Goal: Information Seeking & Learning: Learn about a topic

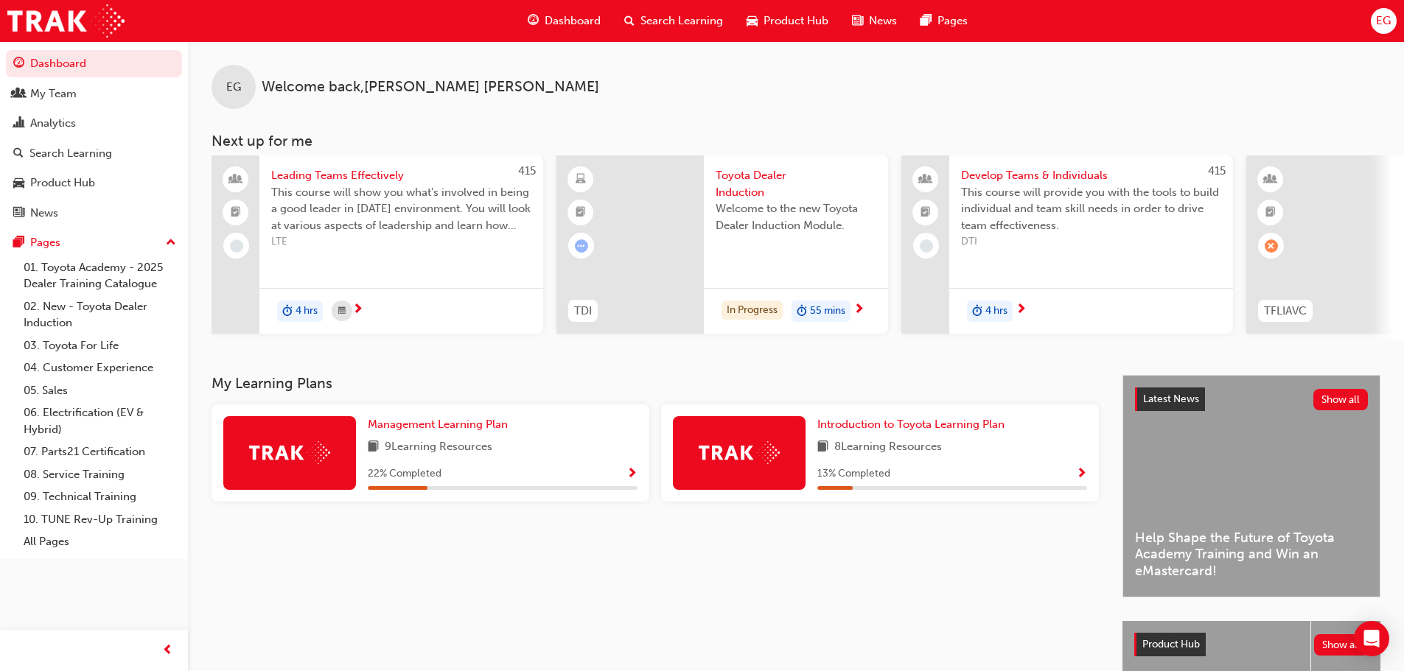
click at [760, 177] on span "Toyota Dealer Induction" at bounding box center [795, 183] width 161 height 33
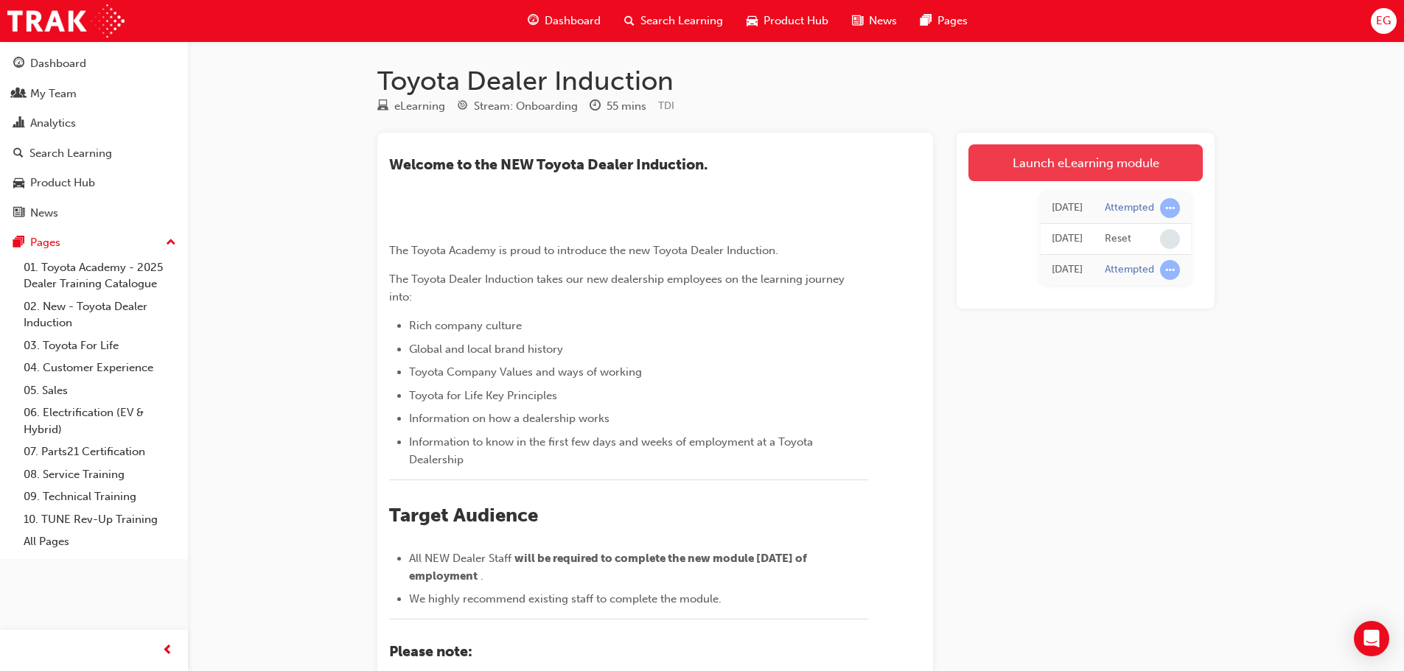
click at [1095, 152] on link "Launch eLearning module" at bounding box center [1085, 162] width 234 height 37
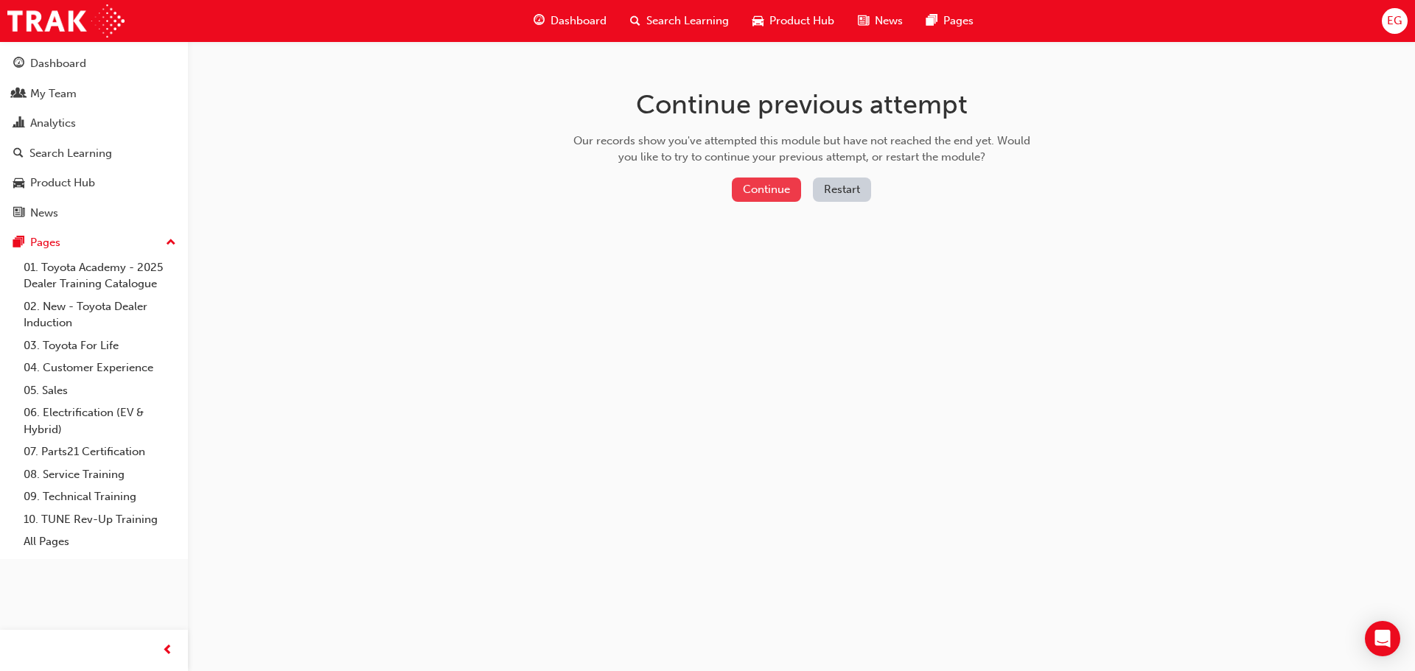
click at [761, 179] on button "Continue" at bounding box center [766, 190] width 69 height 24
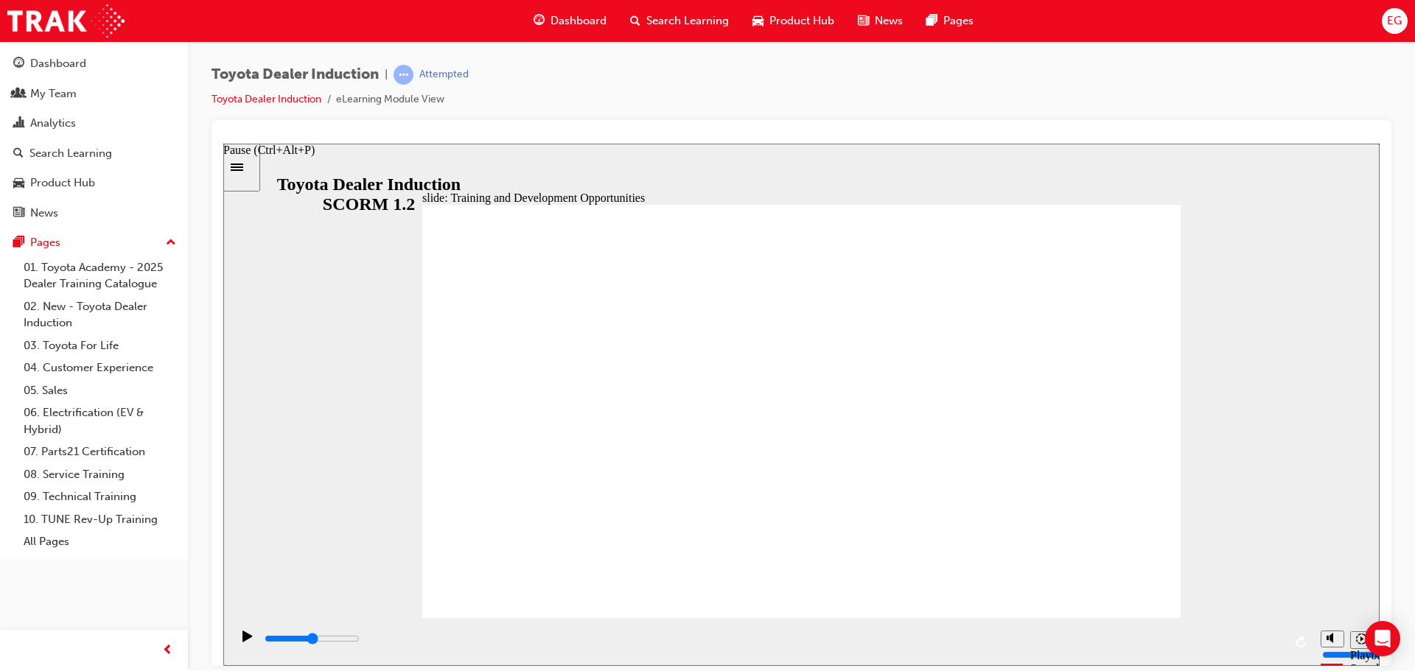
drag, startPoint x: 248, startPoint y: 643, endPoint x: 284, endPoint y: 634, distance: 36.5
click at [248, 643] on div "Pause (Ctrl+Alt+P)" at bounding box center [247, 642] width 25 height 25
click at [244, 641] on icon "Pause (Ctrl+Alt+P)" at bounding box center [247, 635] width 10 height 11
click at [1303, 647] on icon "Replay (Ctrl+Alt+R)" at bounding box center [1302, 641] width 12 height 12
click at [246, 637] on icon "Pause (Ctrl+Alt+P)" at bounding box center [247, 636] width 10 height 12
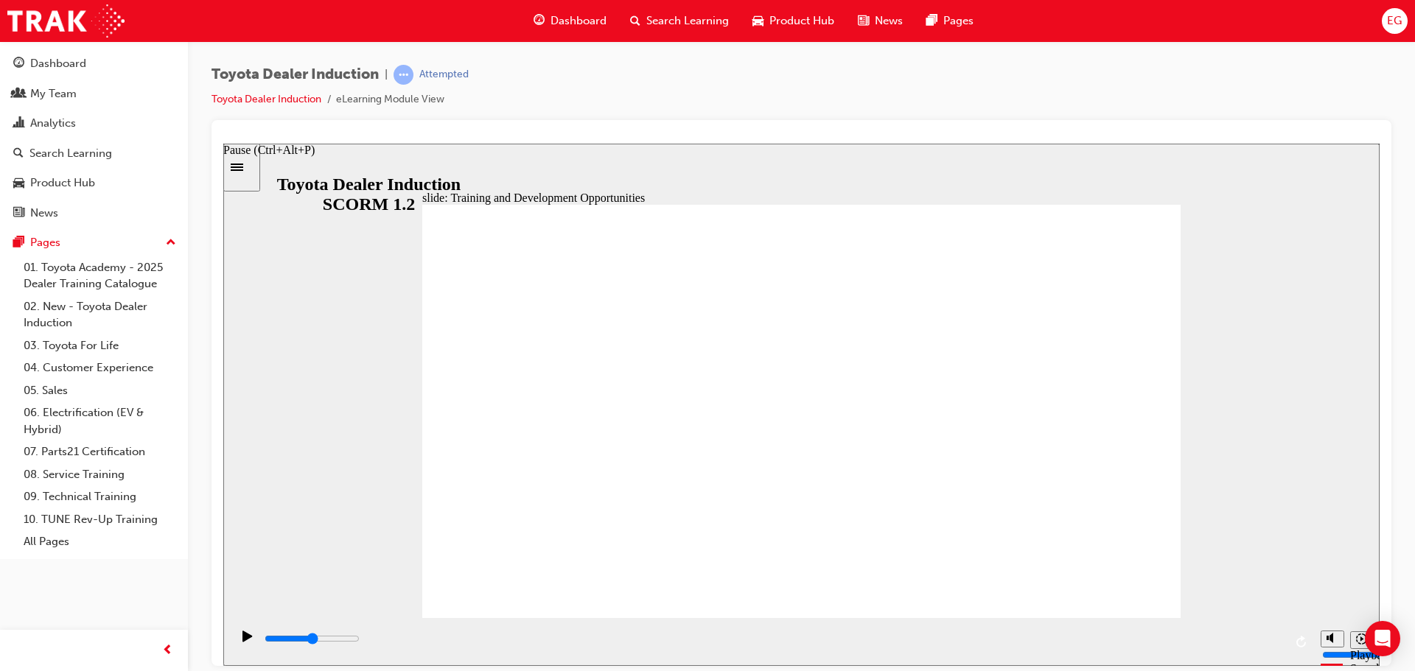
click at [242, 641] on icon "Pause (Ctrl+Alt+P)" at bounding box center [247, 635] width 10 height 11
click at [242, 635] on icon "Pause (Ctrl+Alt+P)" at bounding box center [247, 636] width 10 height 12
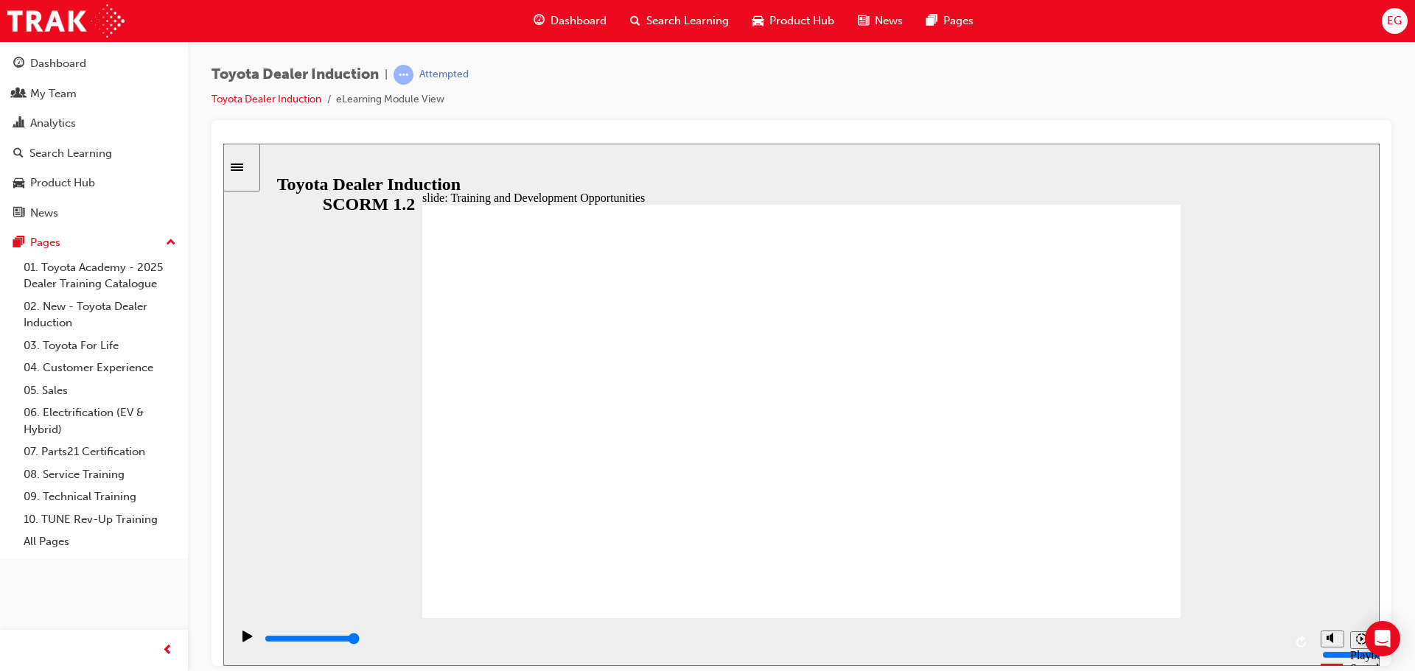
drag, startPoint x: 1134, startPoint y: 267, endPoint x: 1138, endPoint y: 288, distance: 21.1
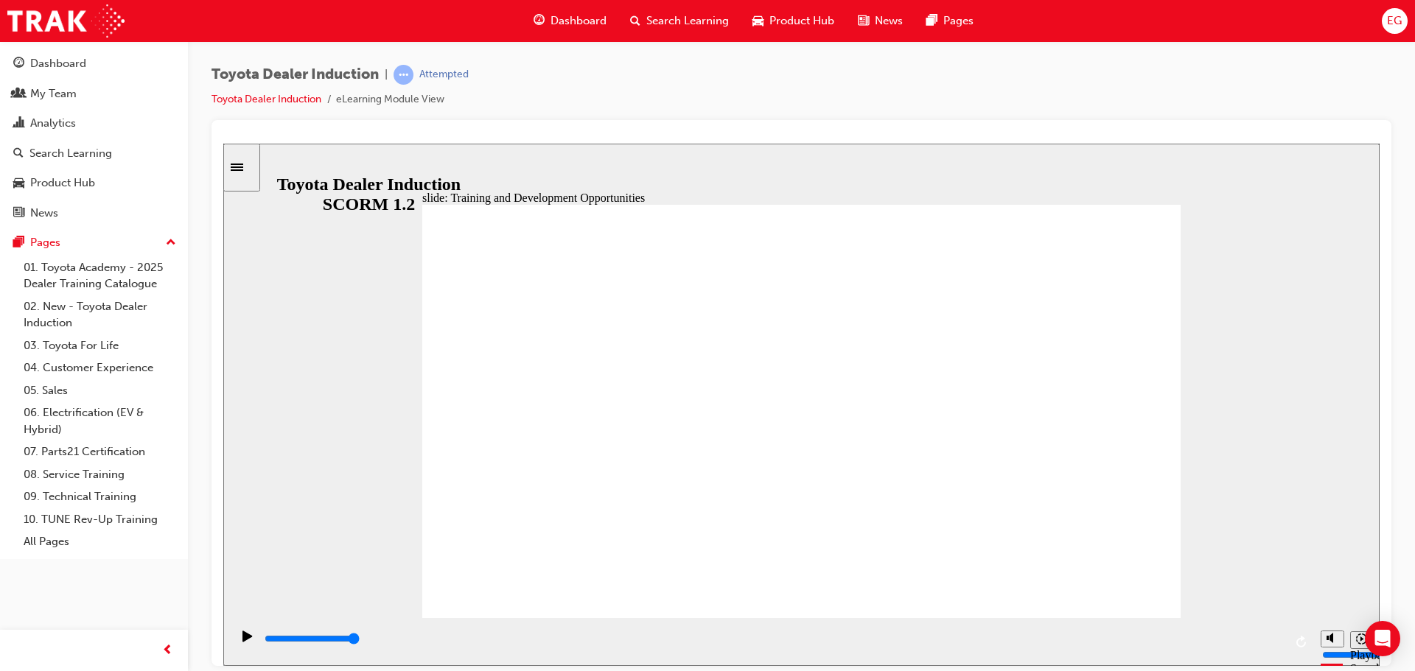
drag, startPoint x: 1129, startPoint y: 584, endPoint x: 1113, endPoint y: 595, distance: 20.0
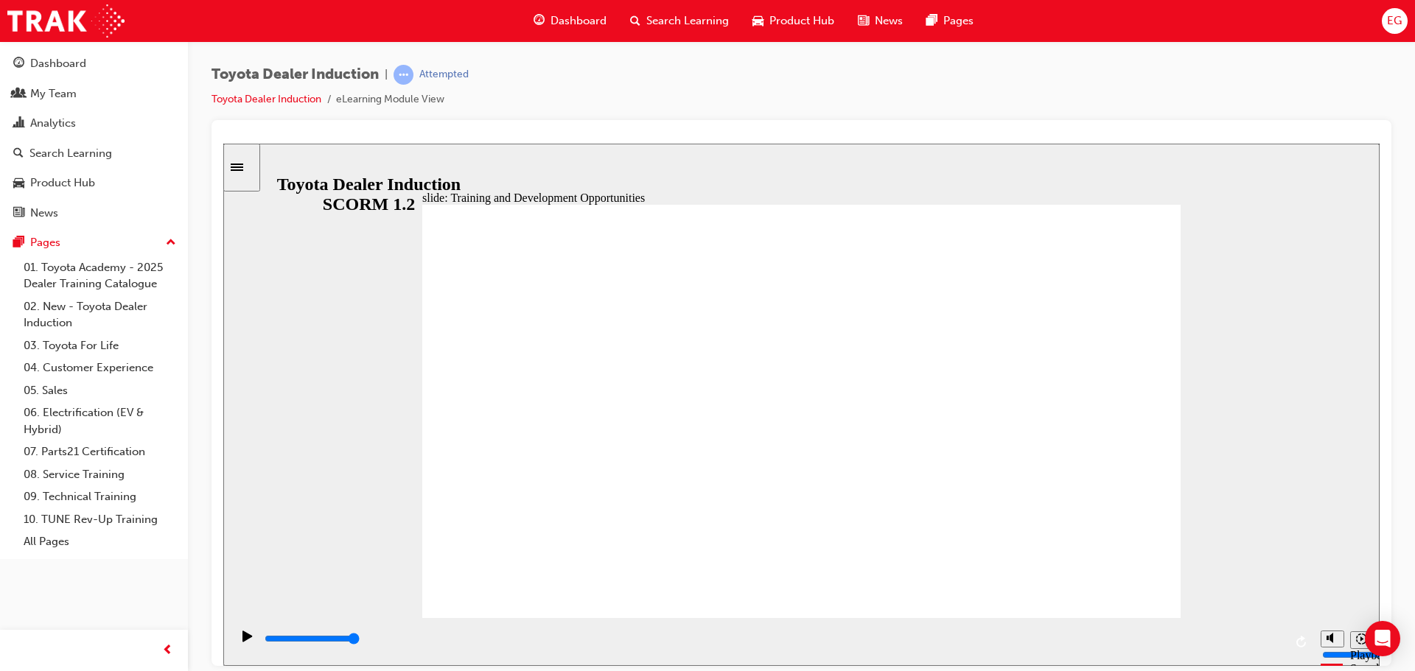
click at [1273, 639] on div "playback controls" at bounding box center [773, 639] width 1021 height 16
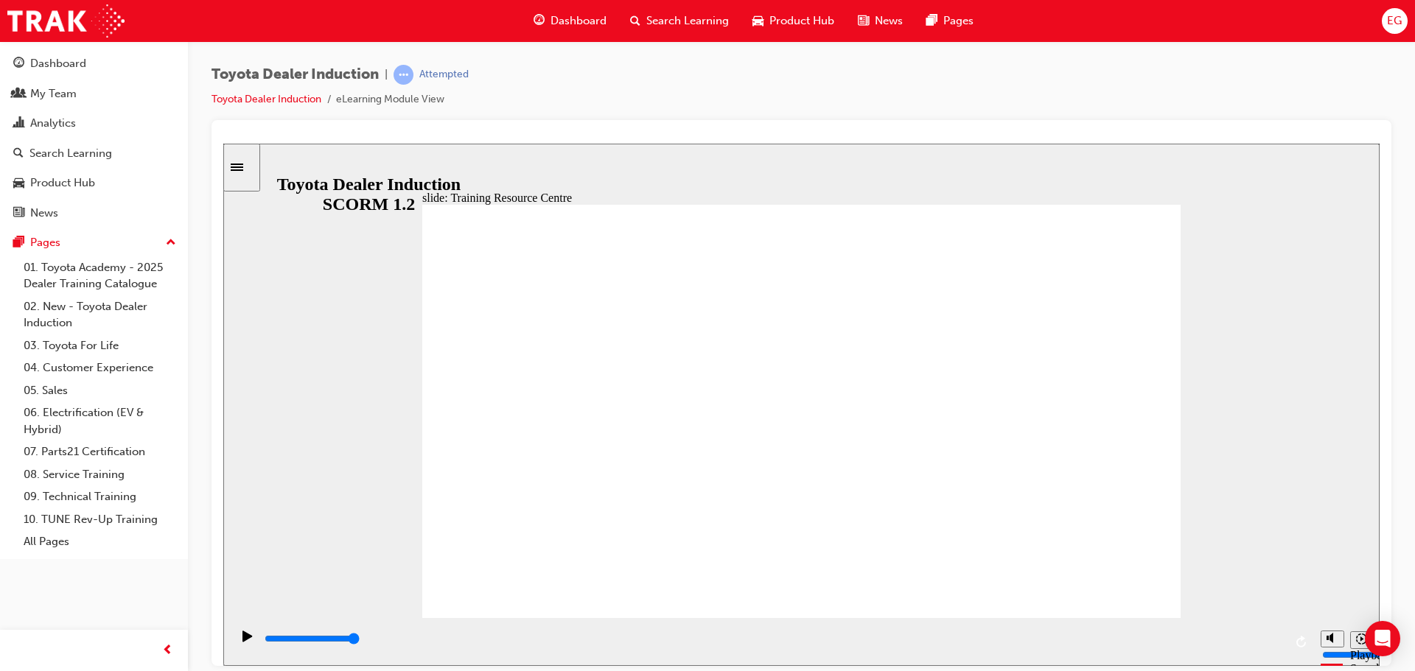
type input "5000"
radio input "true"
drag, startPoint x: 801, startPoint y: 476, endPoint x: 1144, endPoint y: 594, distance: 363.0
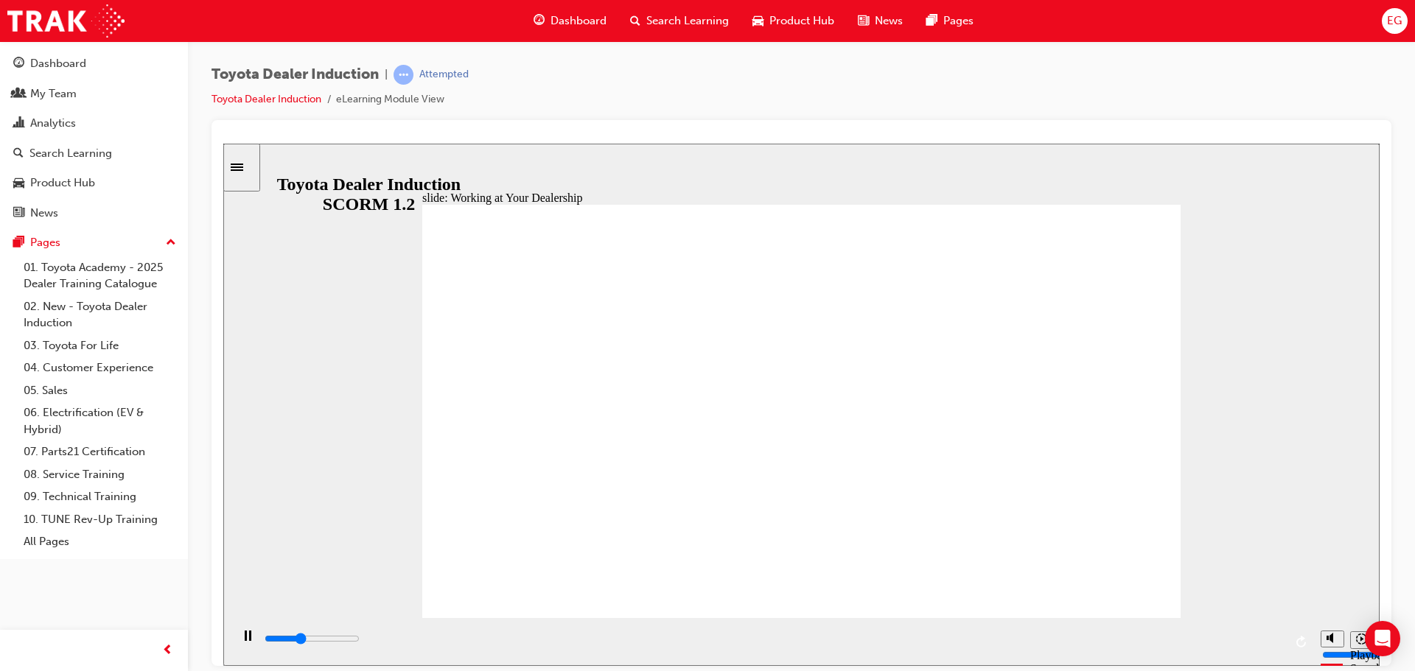
click at [1266, 636] on div "playback controls" at bounding box center [773, 639] width 1021 height 16
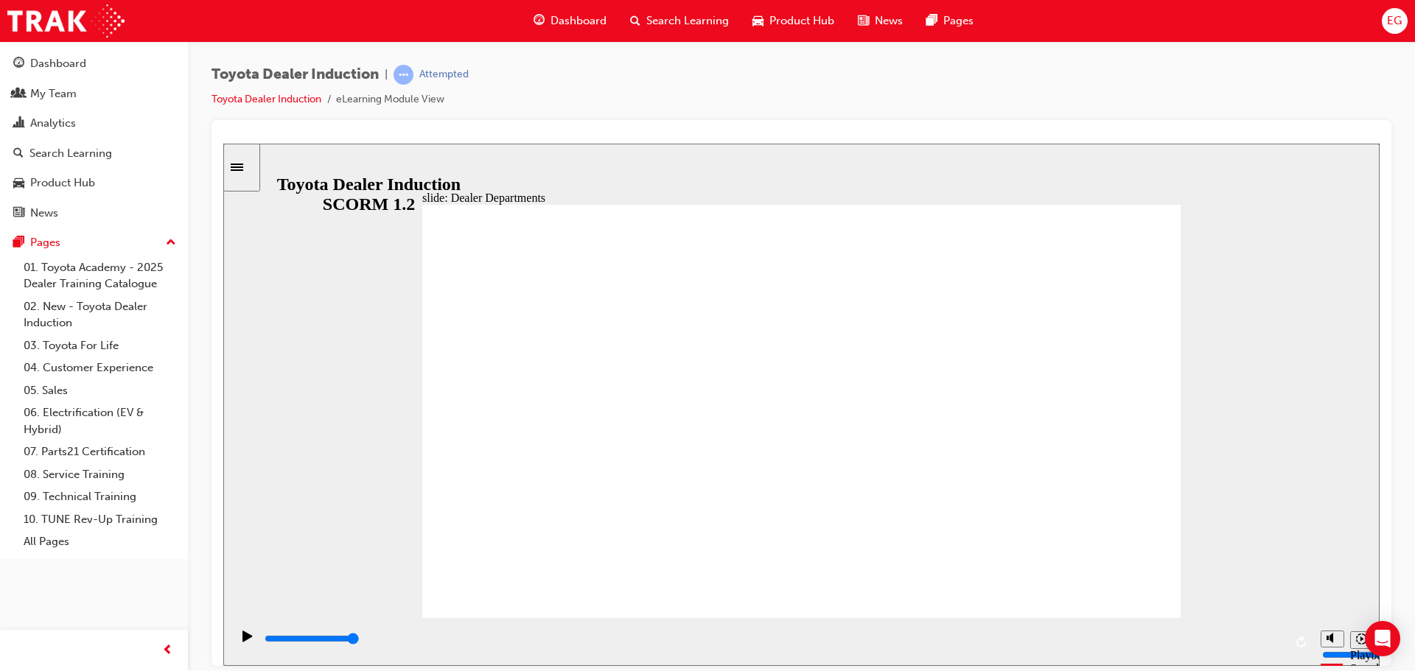
click at [1264, 637] on div "playback controls" at bounding box center [773, 639] width 1021 height 16
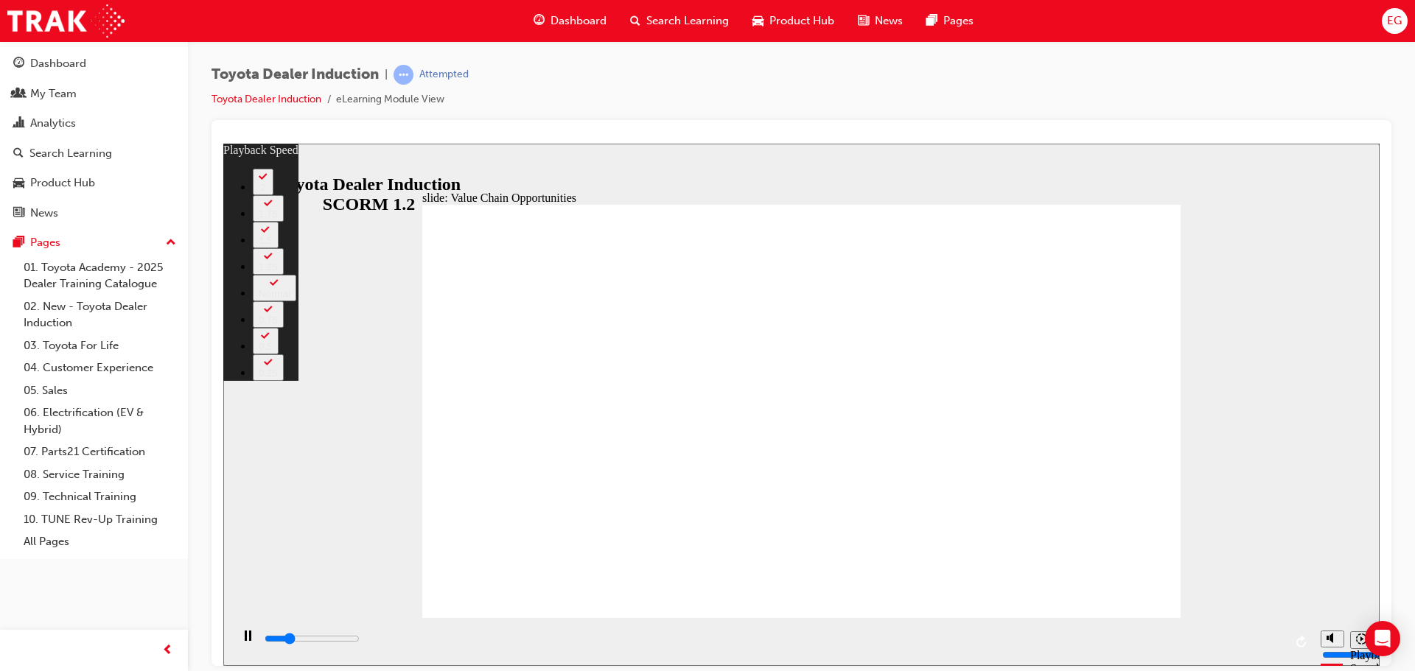
type input "2600"
type input "0"
type input "2900"
type input "0"
type input "3000"
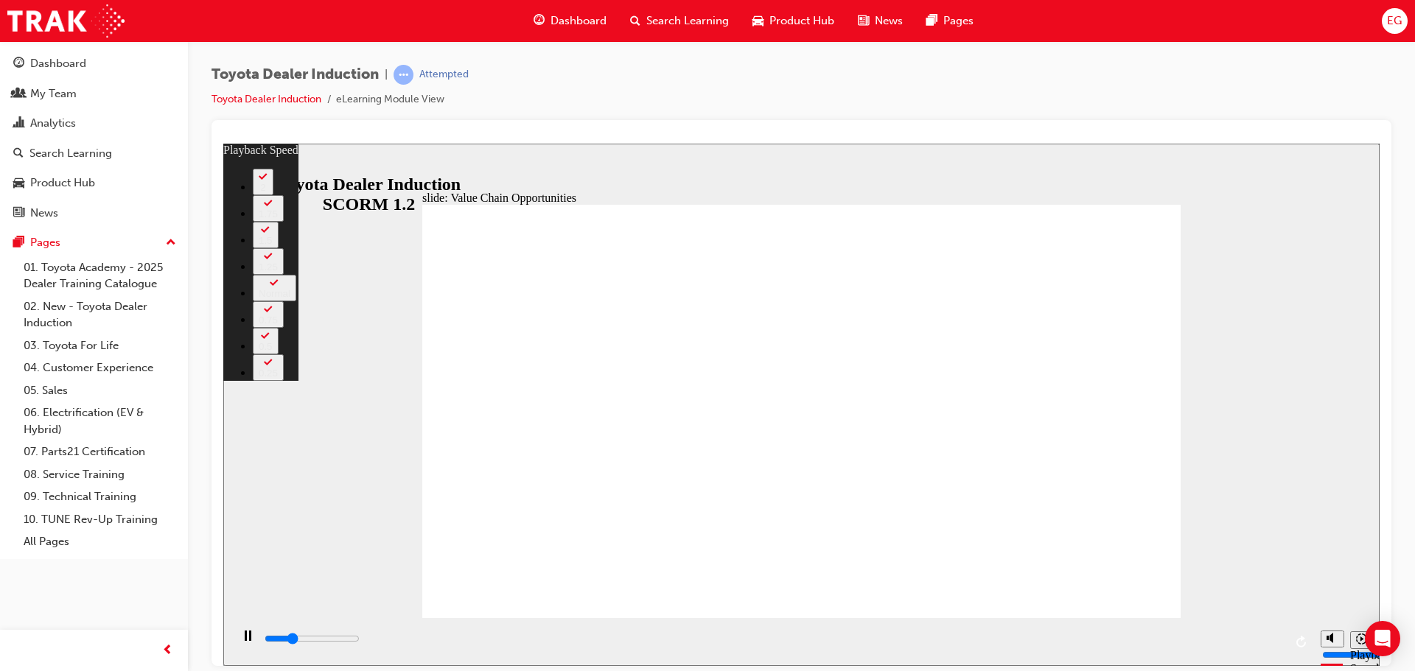
type input "0"
type input "3200"
type input "1"
type input "3400"
type input "1"
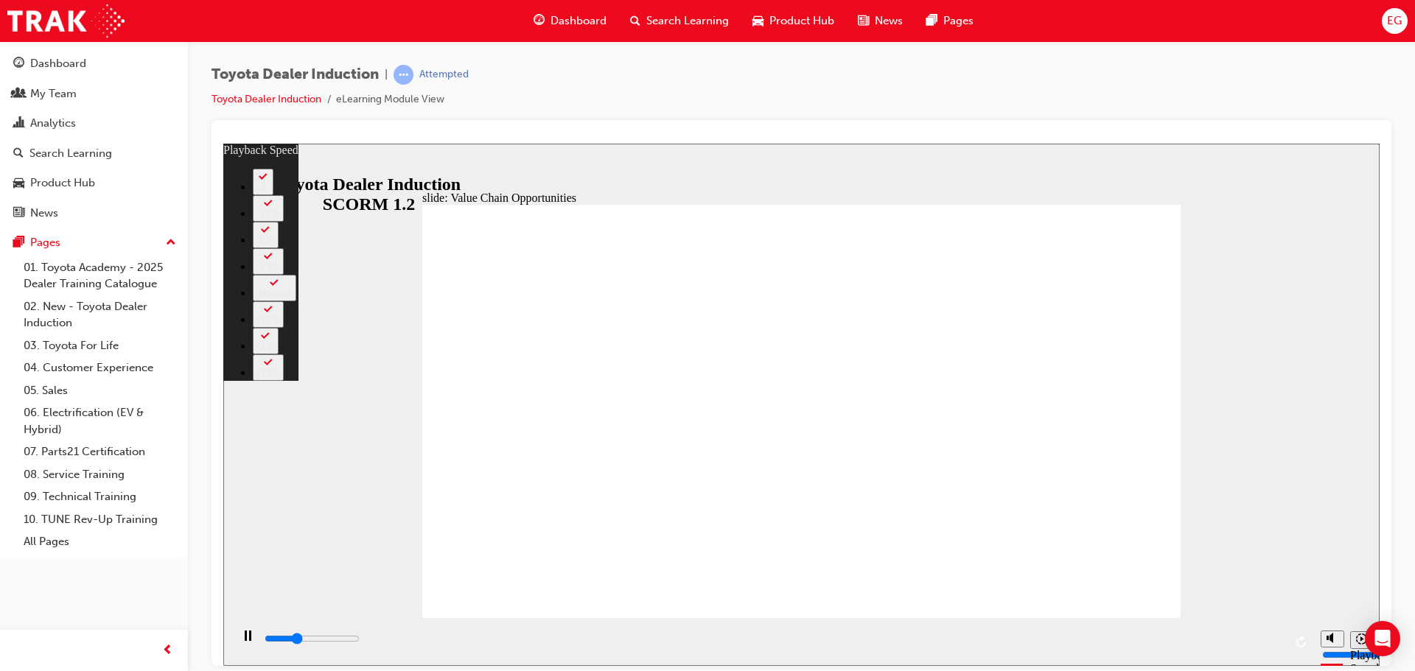
type input "3700"
type input "1"
type input "3900"
type input "1"
type input "4100"
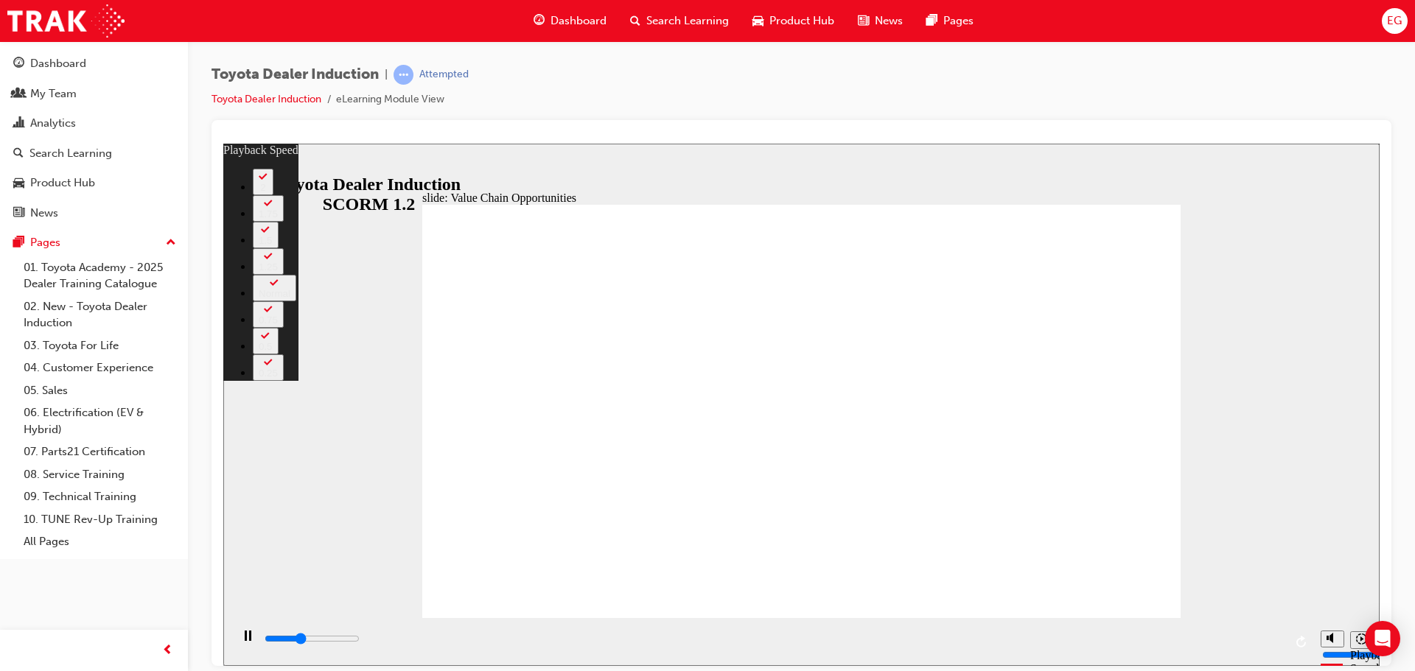
type input "1"
type input "4200"
type input "2"
type input "4500"
type input "2"
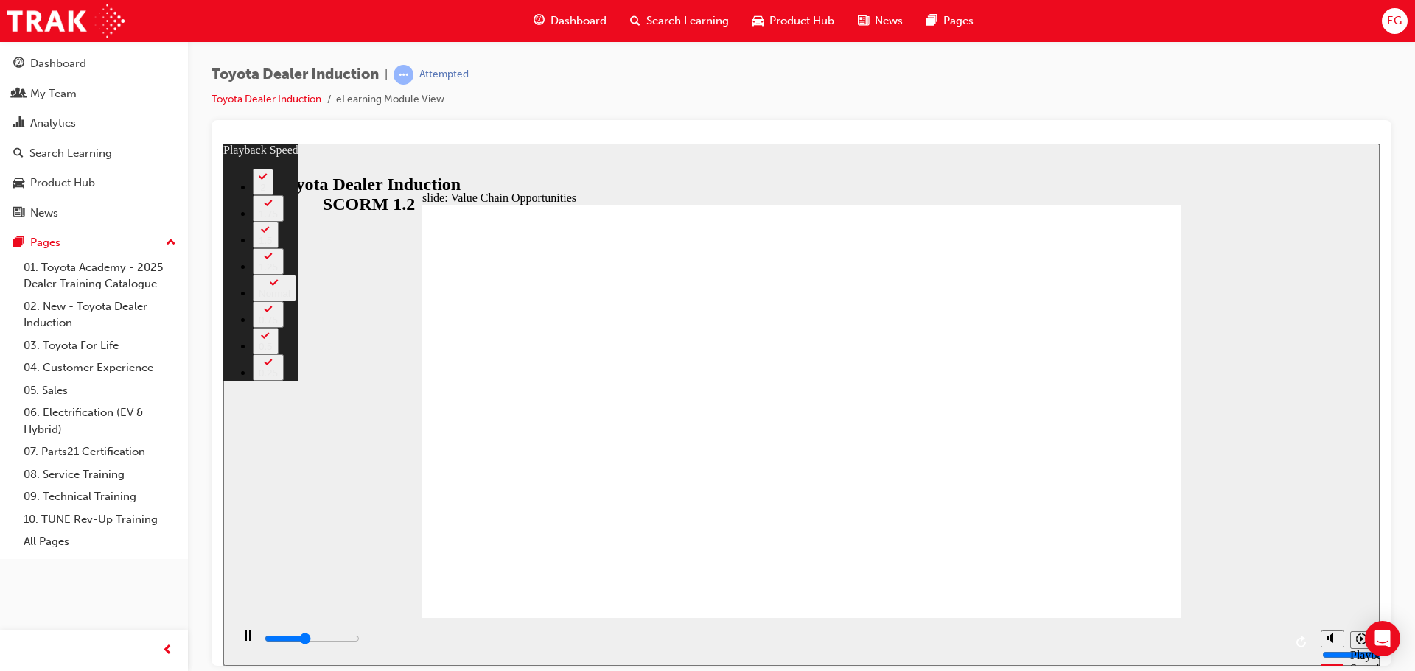
type input "4700"
type input "2"
type input "5000"
type input "2"
type input "5300"
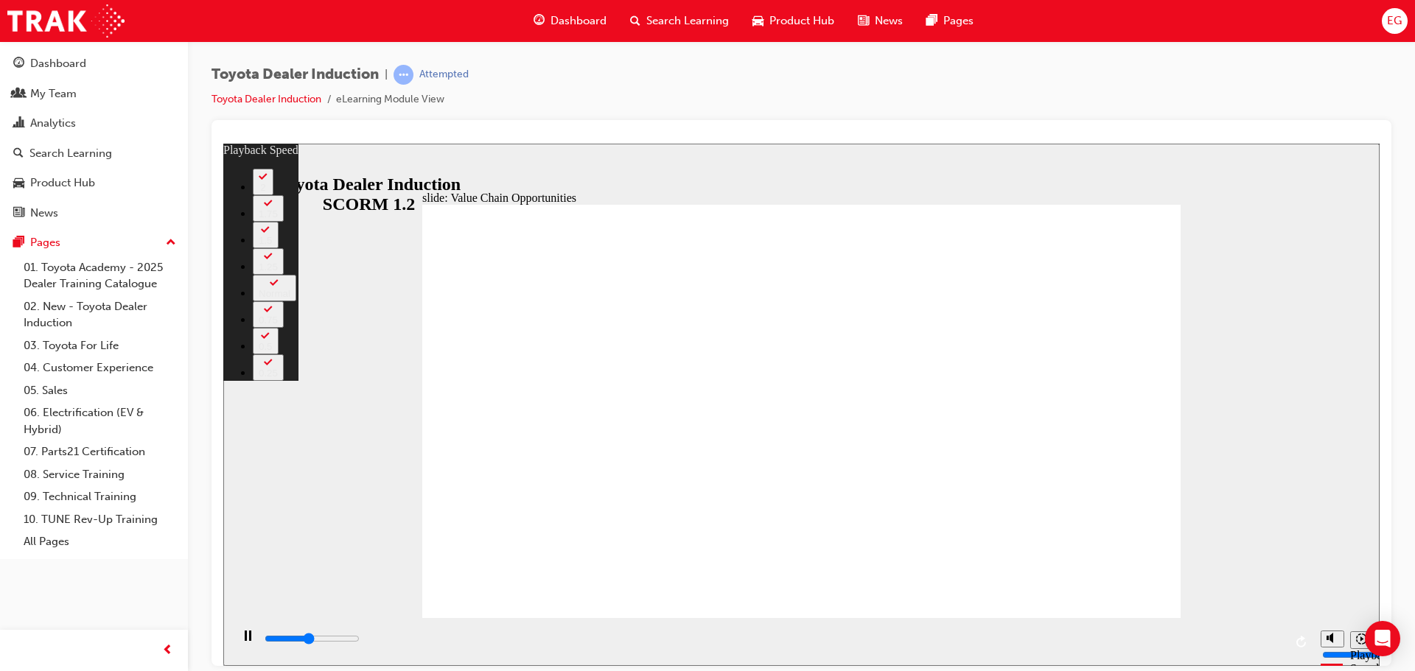
type input "3"
type input "5500"
type input "3"
type input "5800"
type input "3"
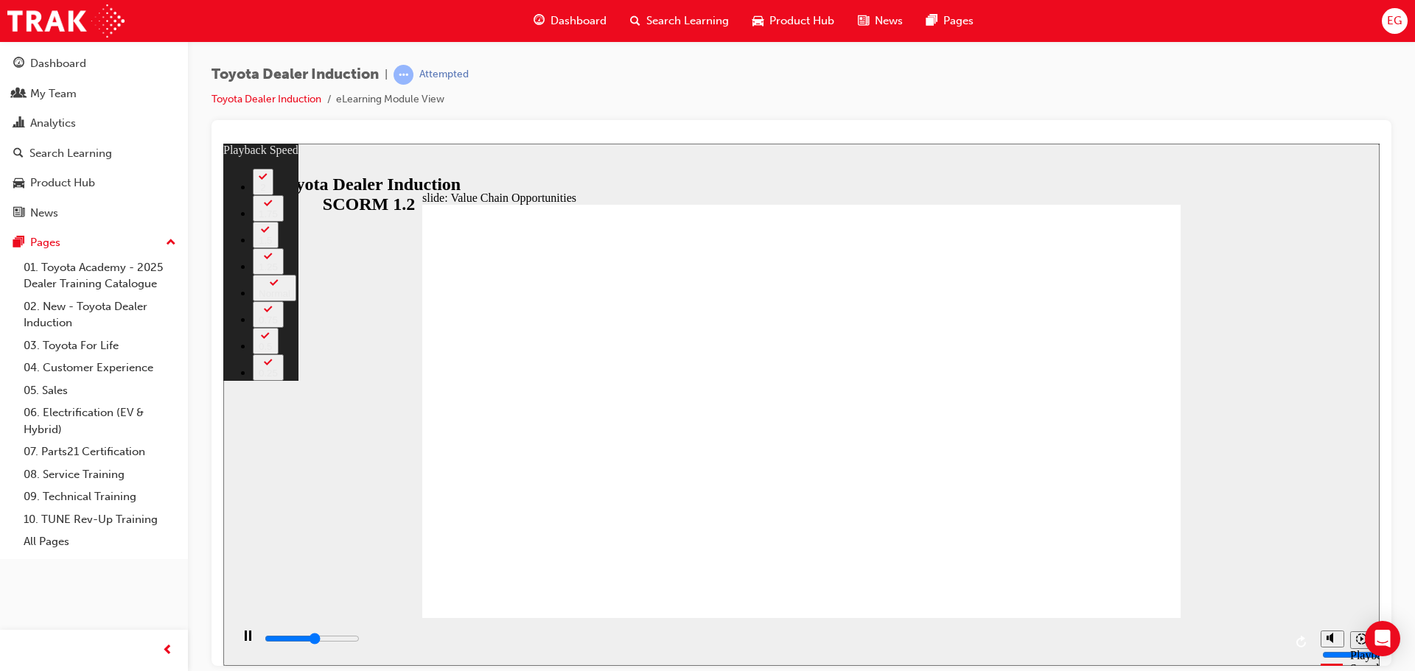
type input "6100"
type input "4"
type input "6300"
type input "4"
type input "6600"
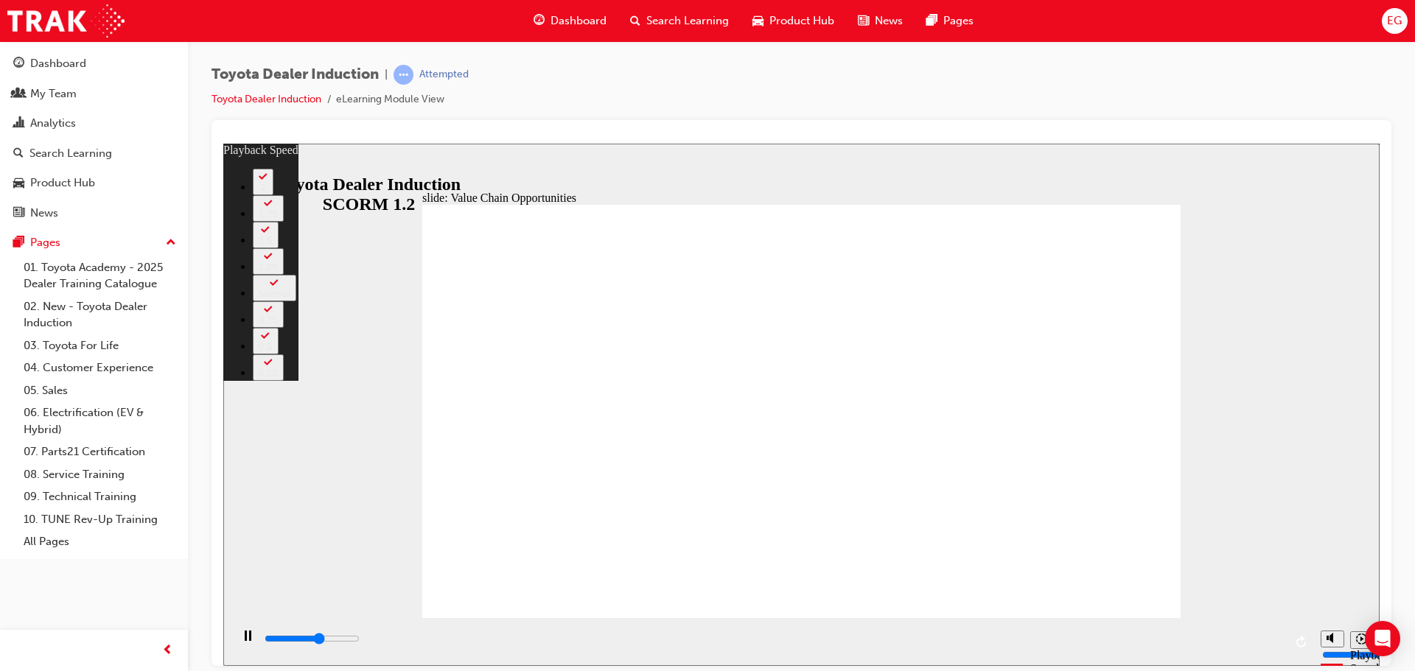
type input "4"
type input "6900"
type input "4"
type input "7100"
type input "5"
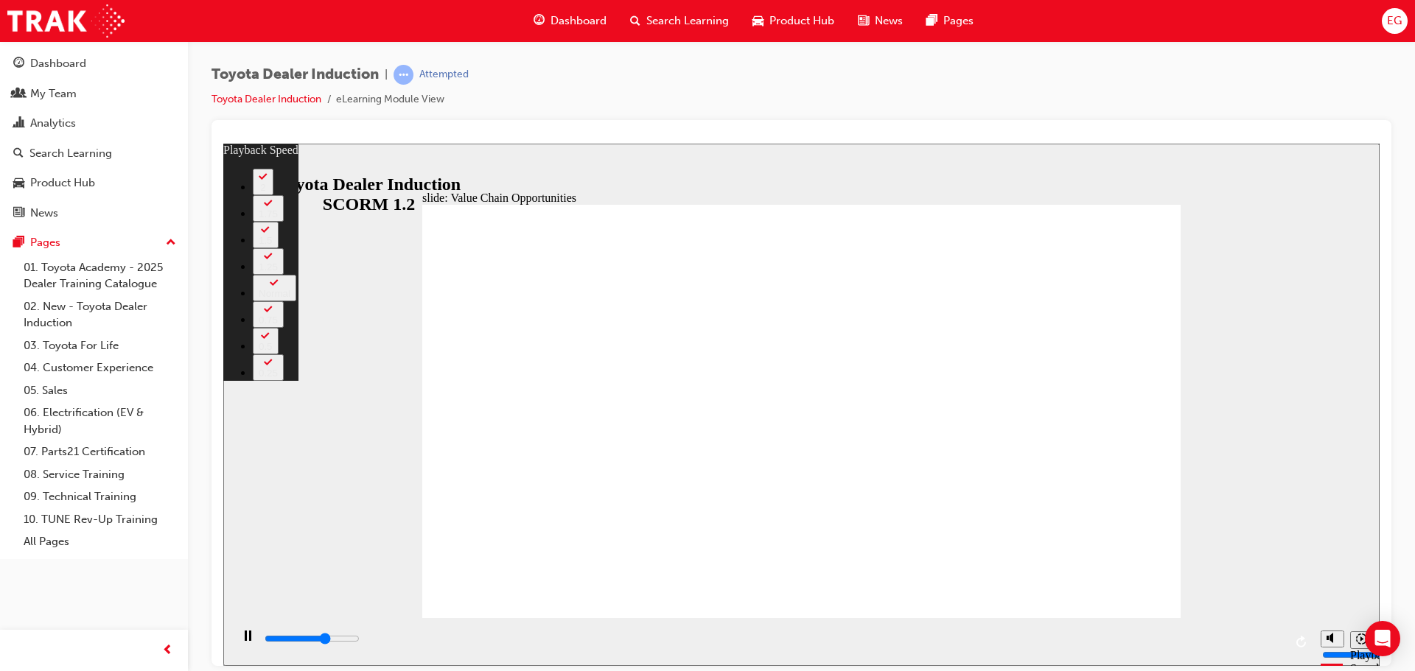
type input "7400"
type input "5"
type input "7600"
type input "5"
type input "7900"
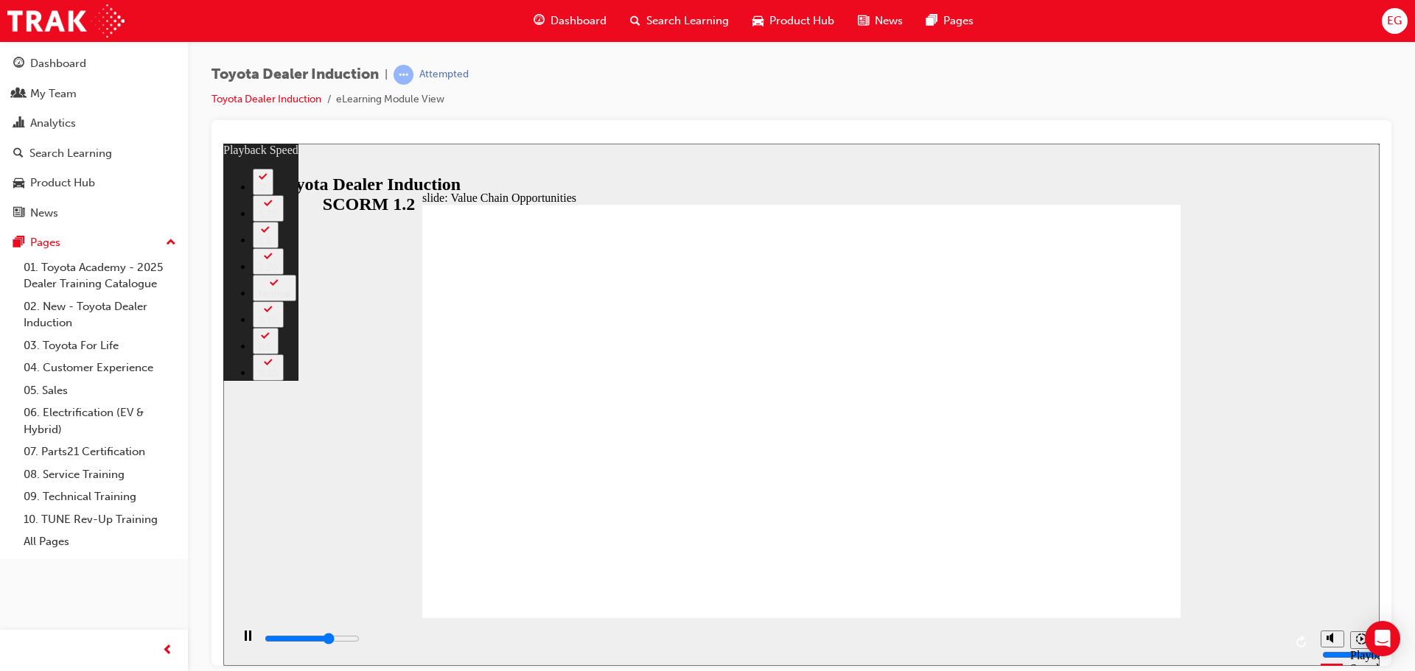
type input "5"
type input "8200"
type input "6"
type input "8400"
type input "6"
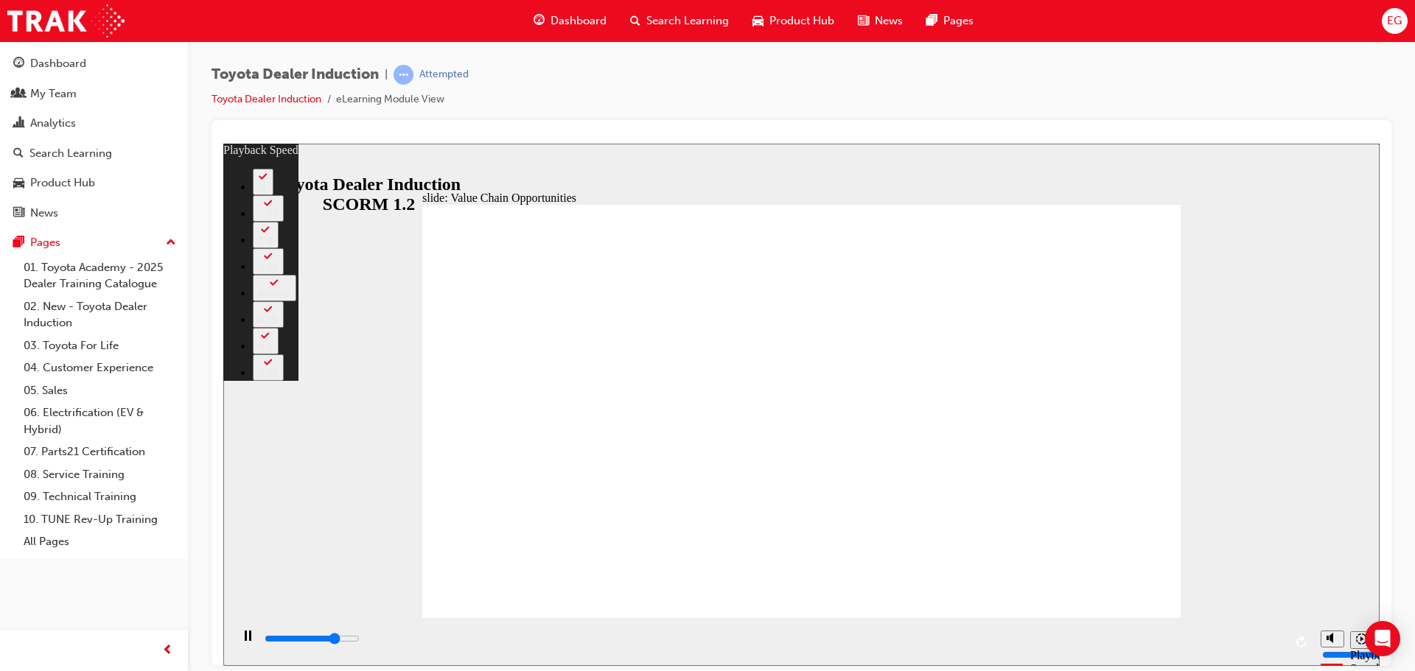
type input "8700"
type input "6"
type input "9000"
type input "6"
type input "9200"
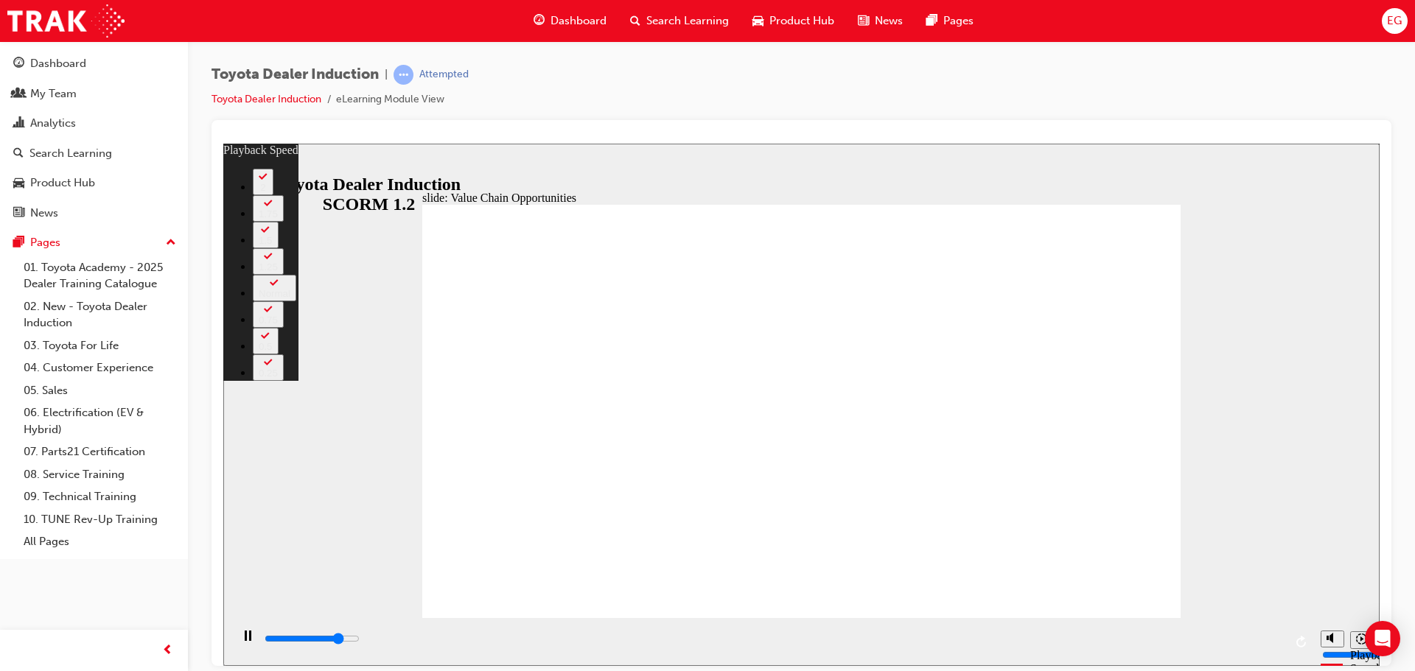
type input "7"
type input "9500"
type input "7"
type input "9800"
type input "7"
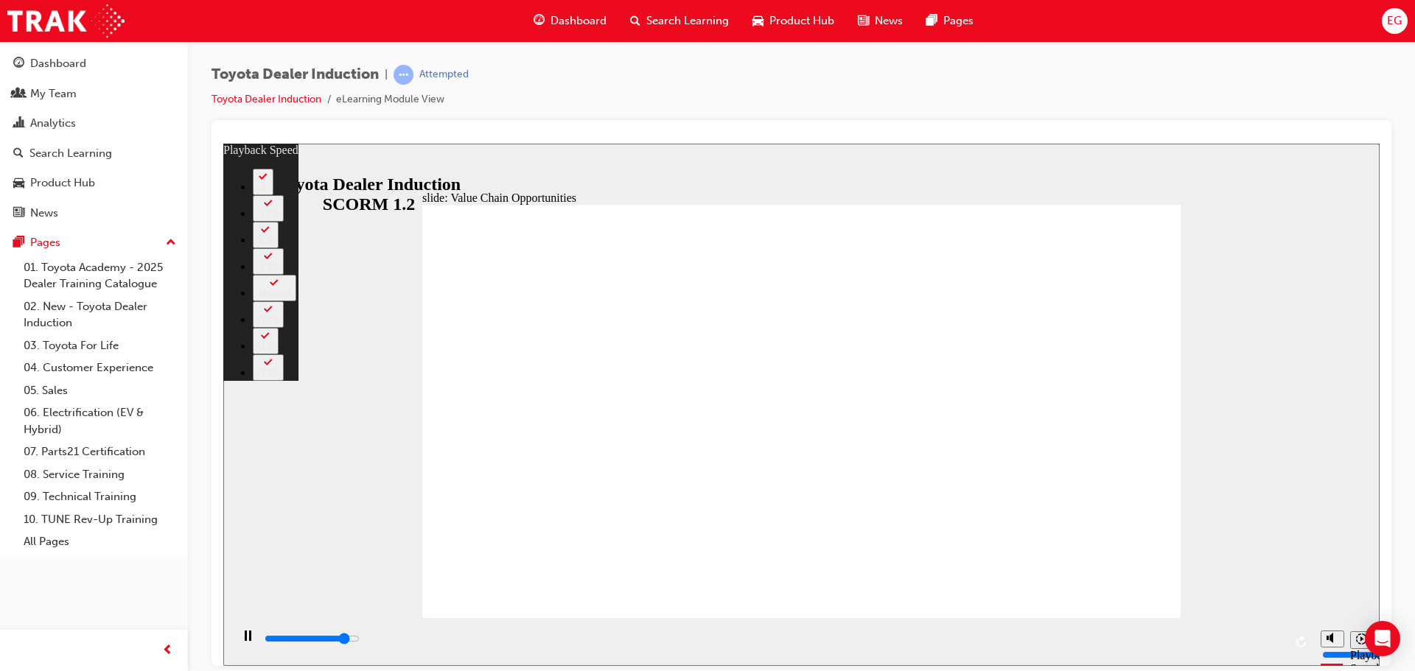
type input "10000"
type input "7"
type input "10300"
type input "8"
type input "10400"
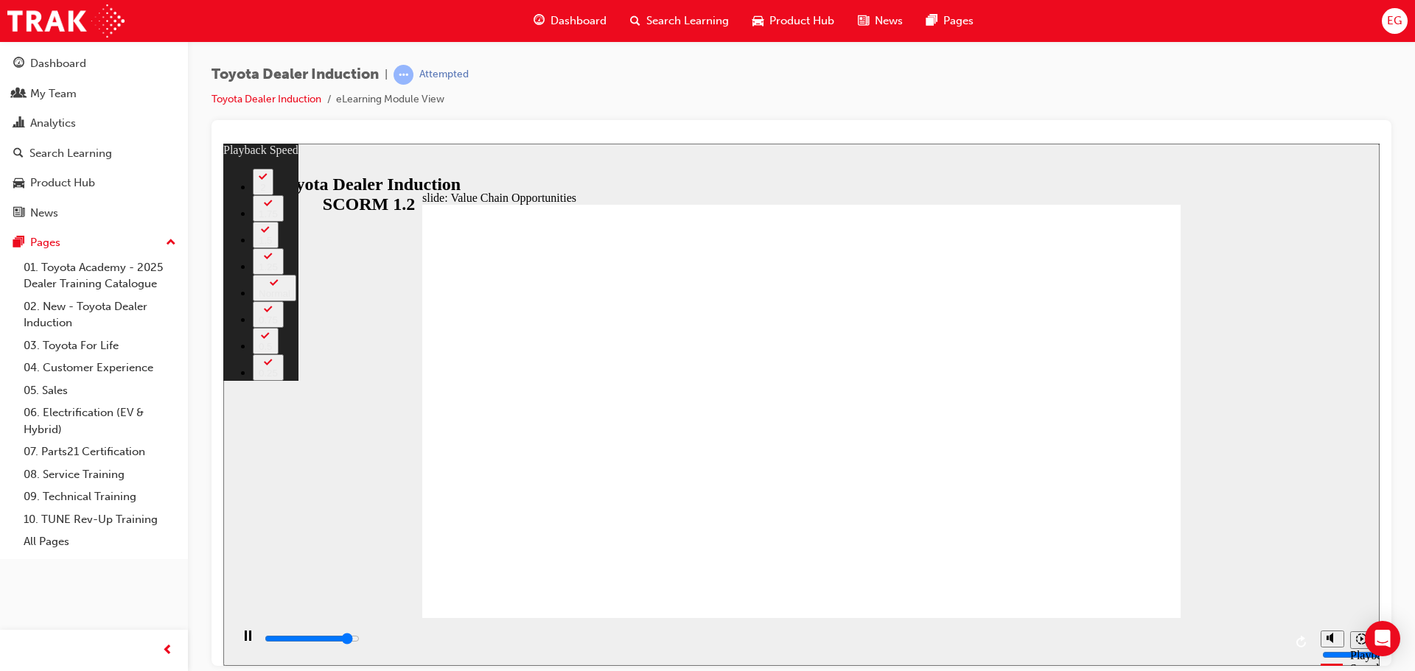
type input "8"
type input "10600"
type input "8"
type input "10800"
type input "8"
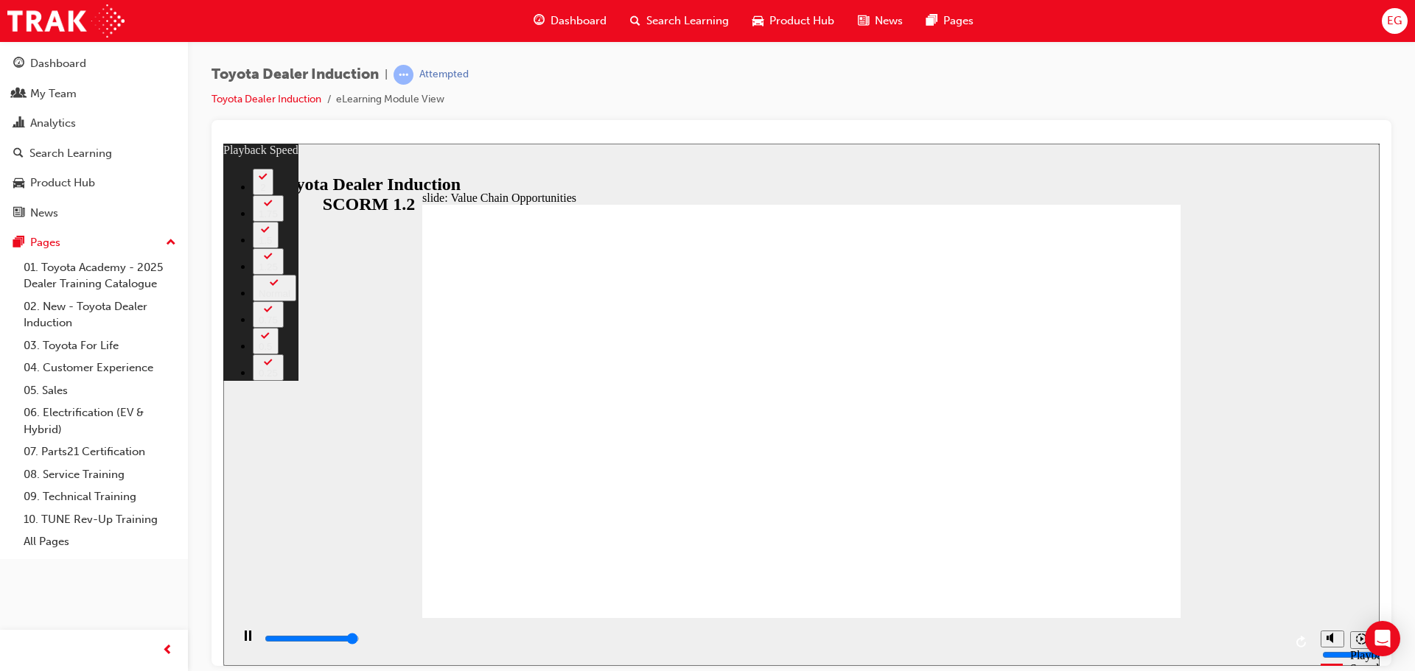
type input "11100"
type input "9"
type input "11300"
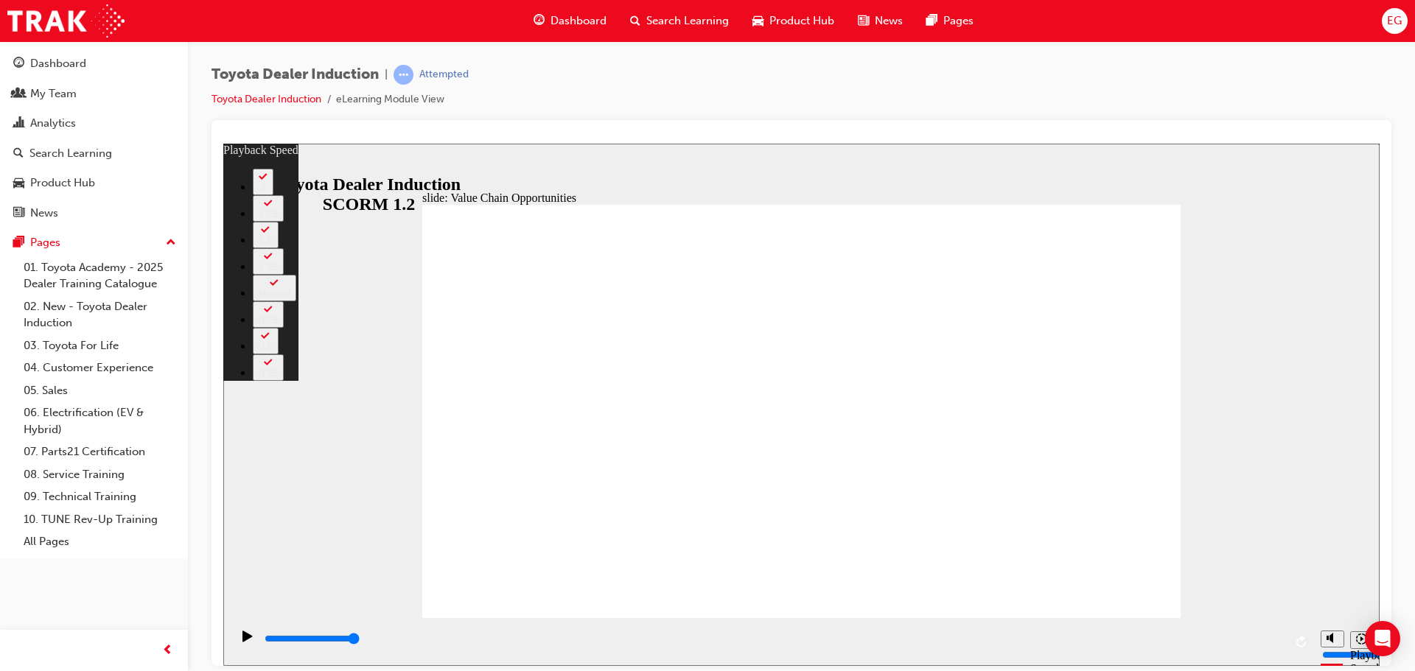
type input "64"
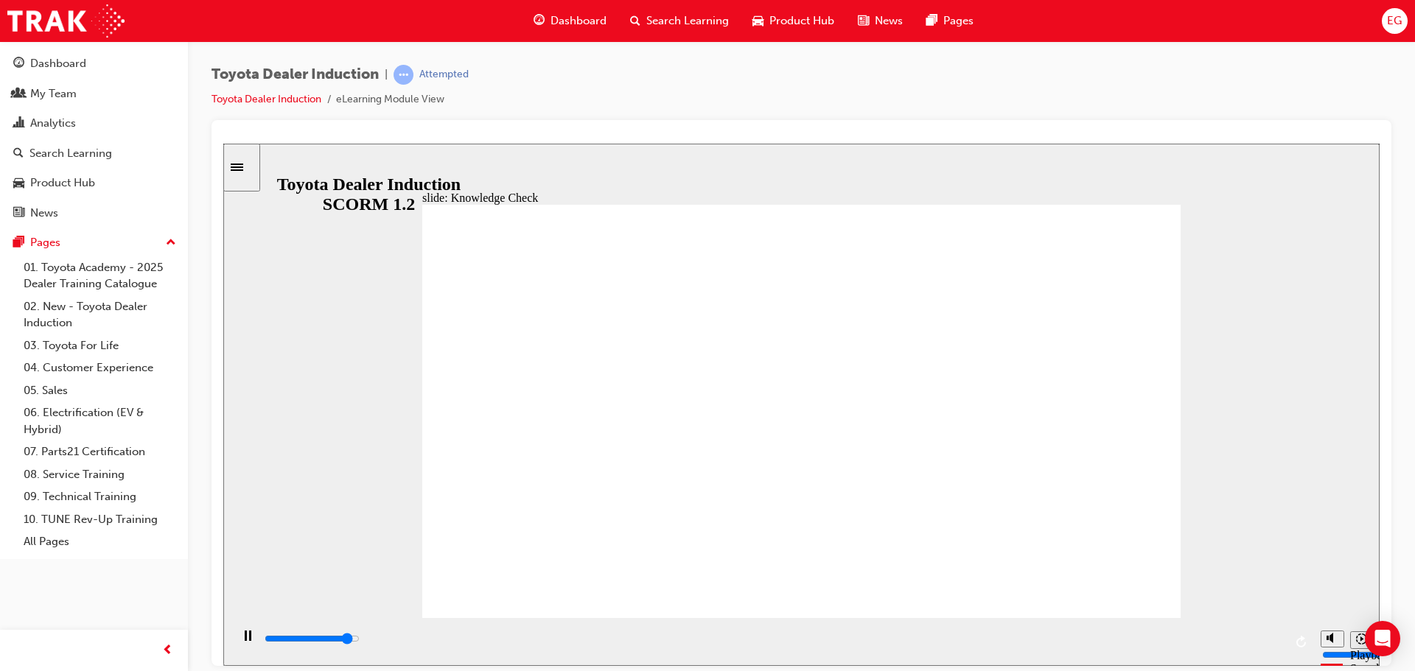
type input "4600"
radio input "true"
drag, startPoint x: 696, startPoint y: 546, endPoint x: 693, endPoint y: 564, distance: 18.7
type input "4200"
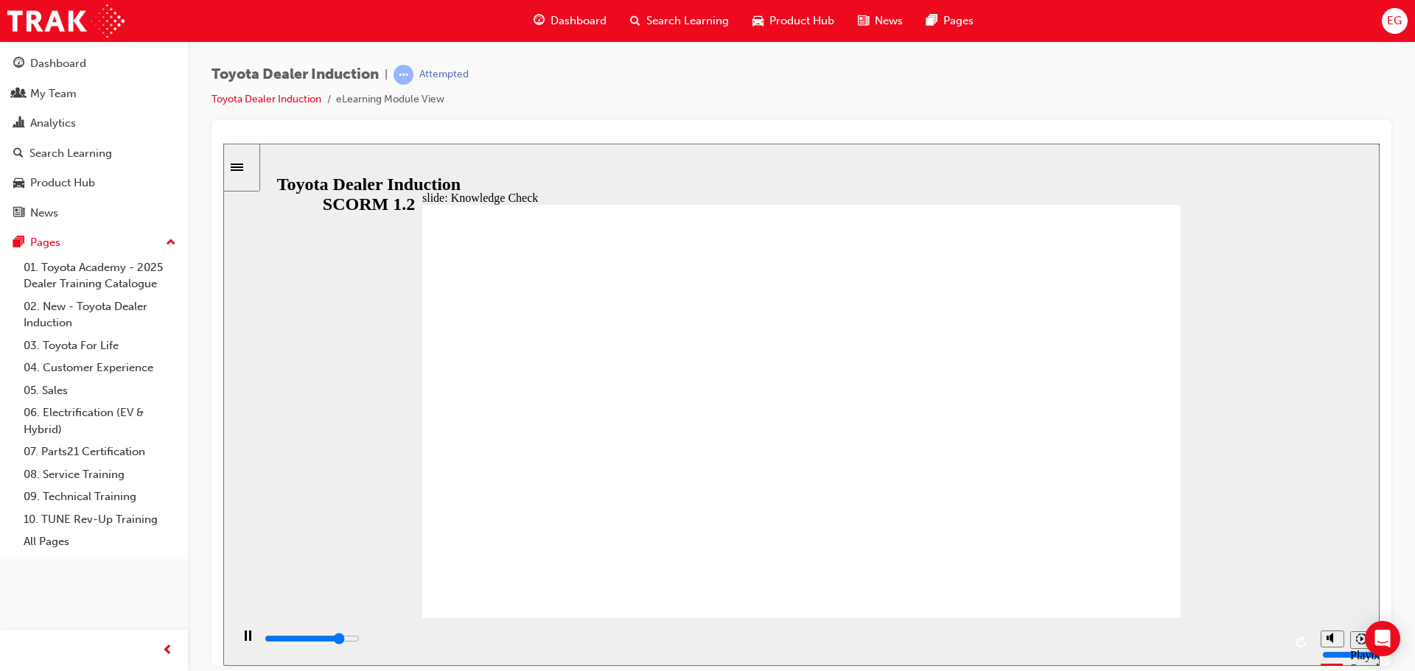
radio input "true"
type input "4500"
radio input "true"
type input "5000"
radio input "true"
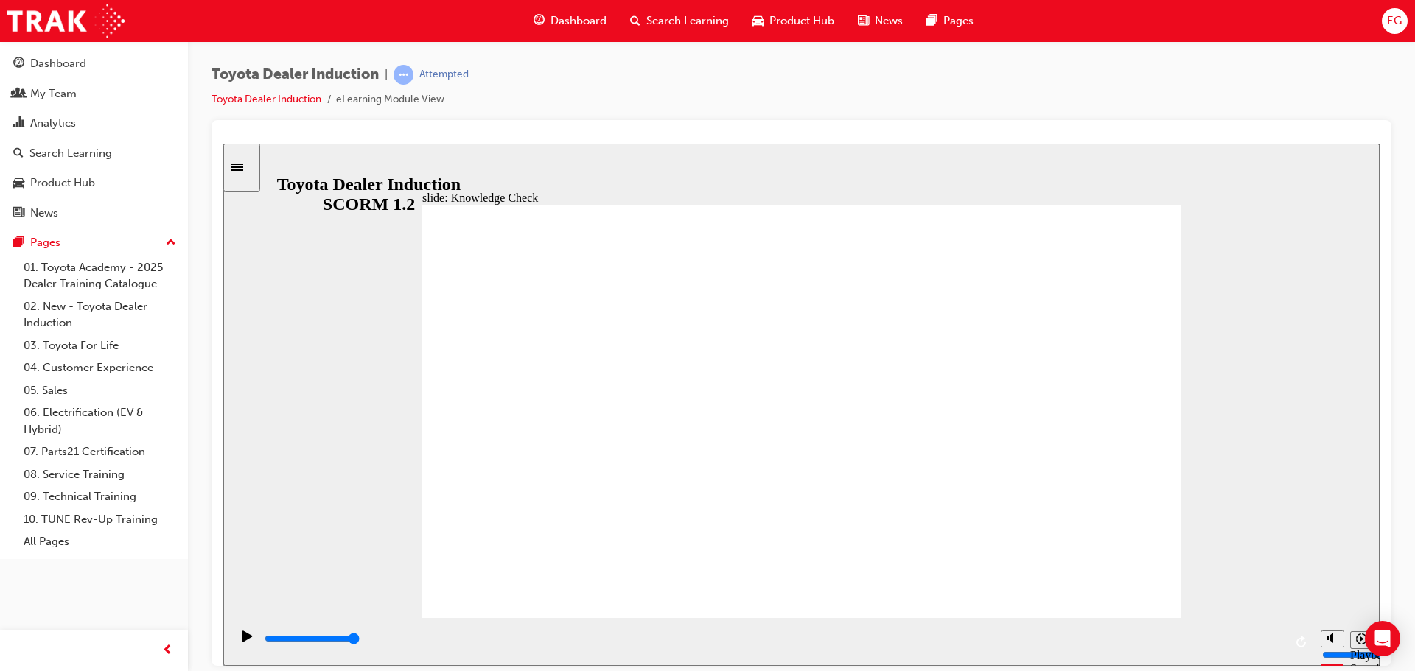
click at [1127, 188] on div "slide: Knowledge Check Rectangle 1 BACK BACK SUBMIT SUBMIT Knowledge Check Cust…" at bounding box center [801, 404] width 1156 height 522
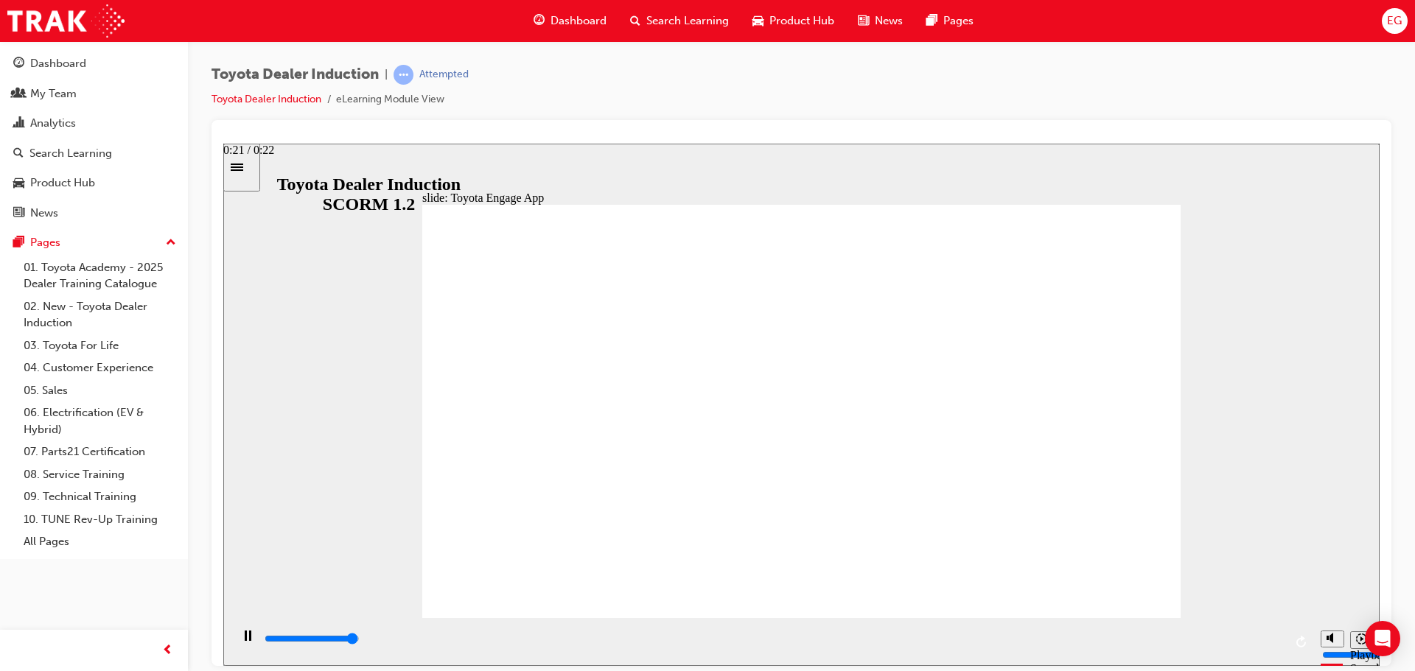
click at [1266, 637] on div "playback controls" at bounding box center [773, 639] width 1021 height 16
click at [1264, 643] on div "playback controls" at bounding box center [773, 639] width 1021 height 16
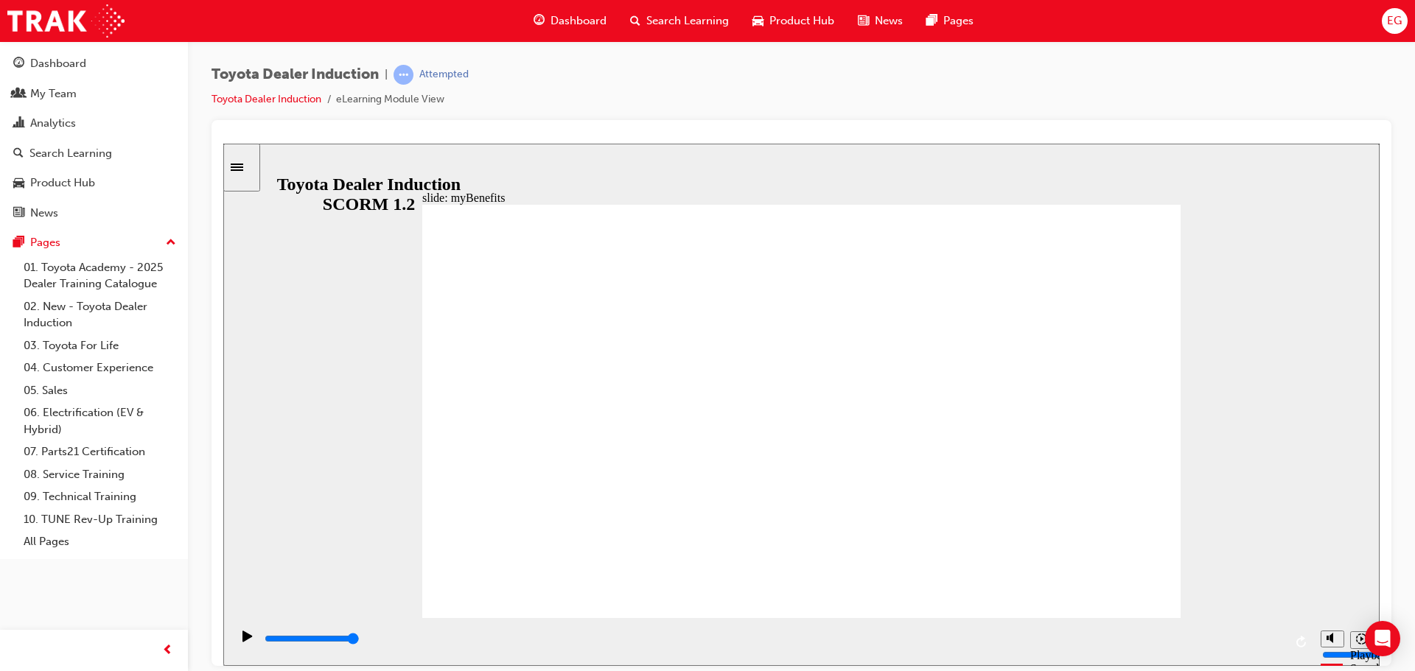
drag, startPoint x: 1063, startPoint y: 339, endPoint x: 843, endPoint y: 469, distance: 255.6
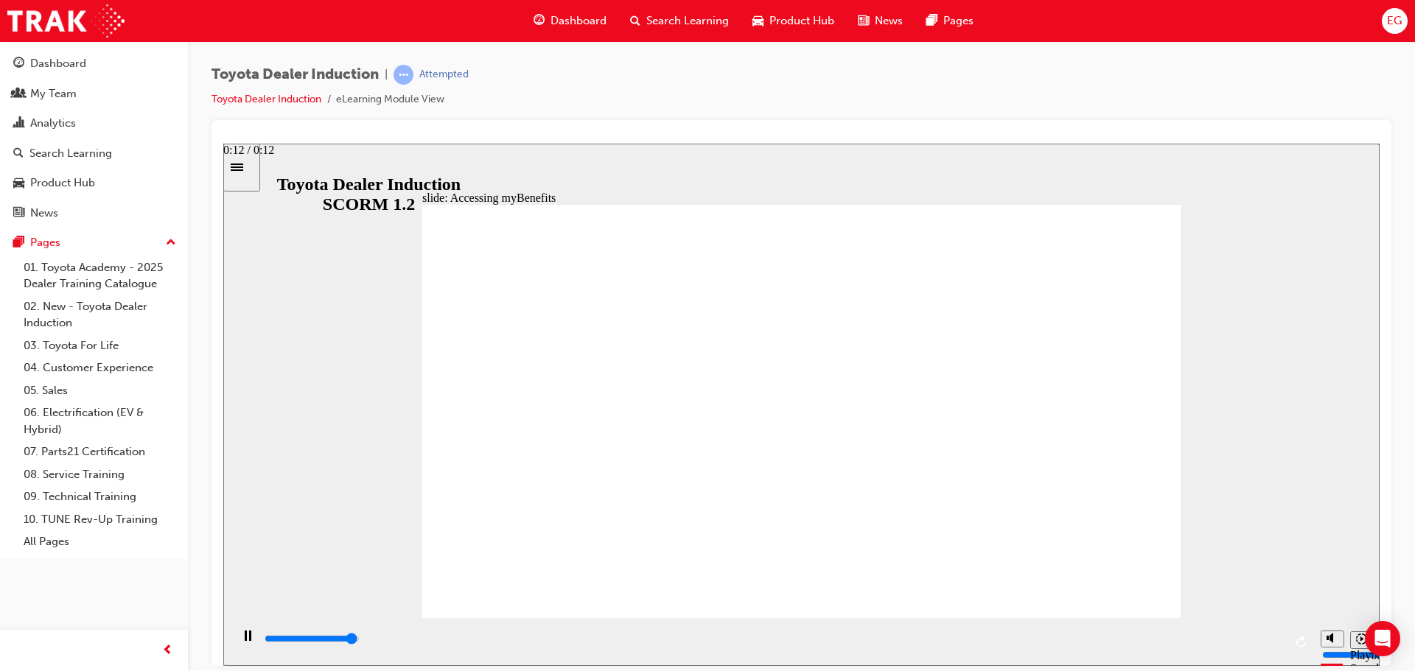
click at [1254, 643] on div "playback controls" at bounding box center [773, 639] width 1021 height 16
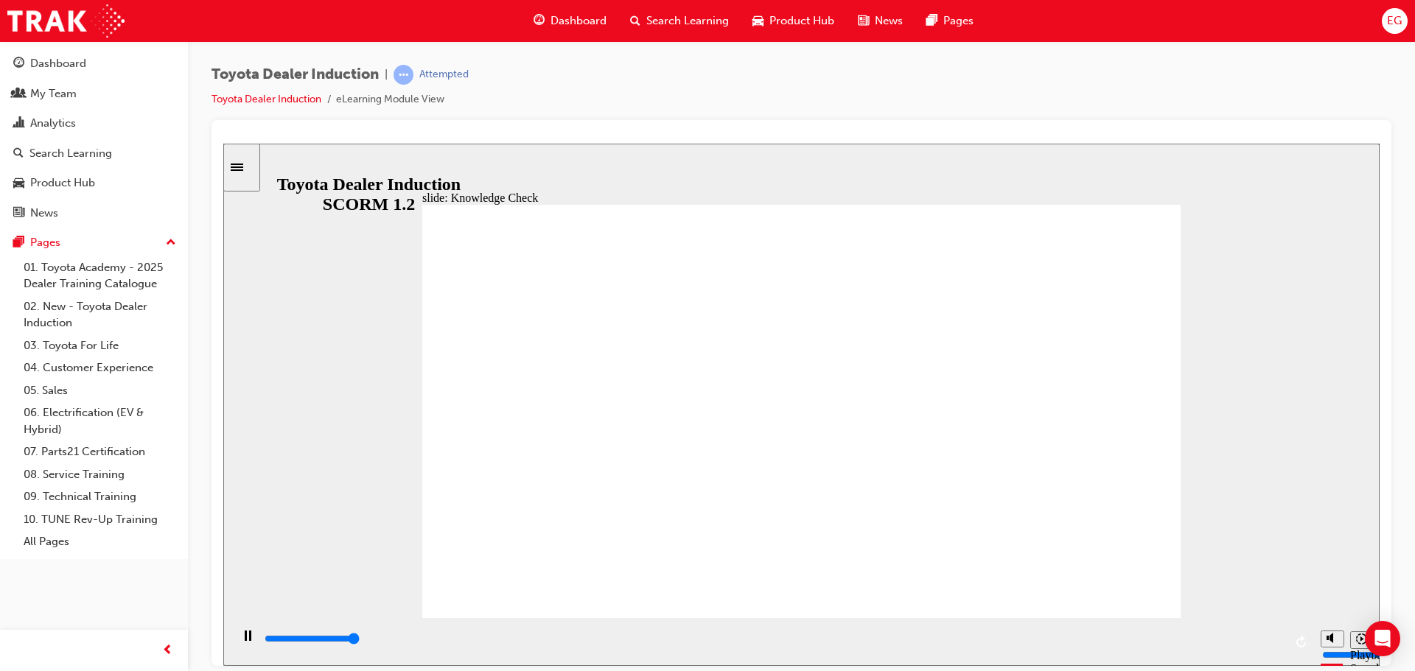
type input "5000"
type input "0"
type input "p"
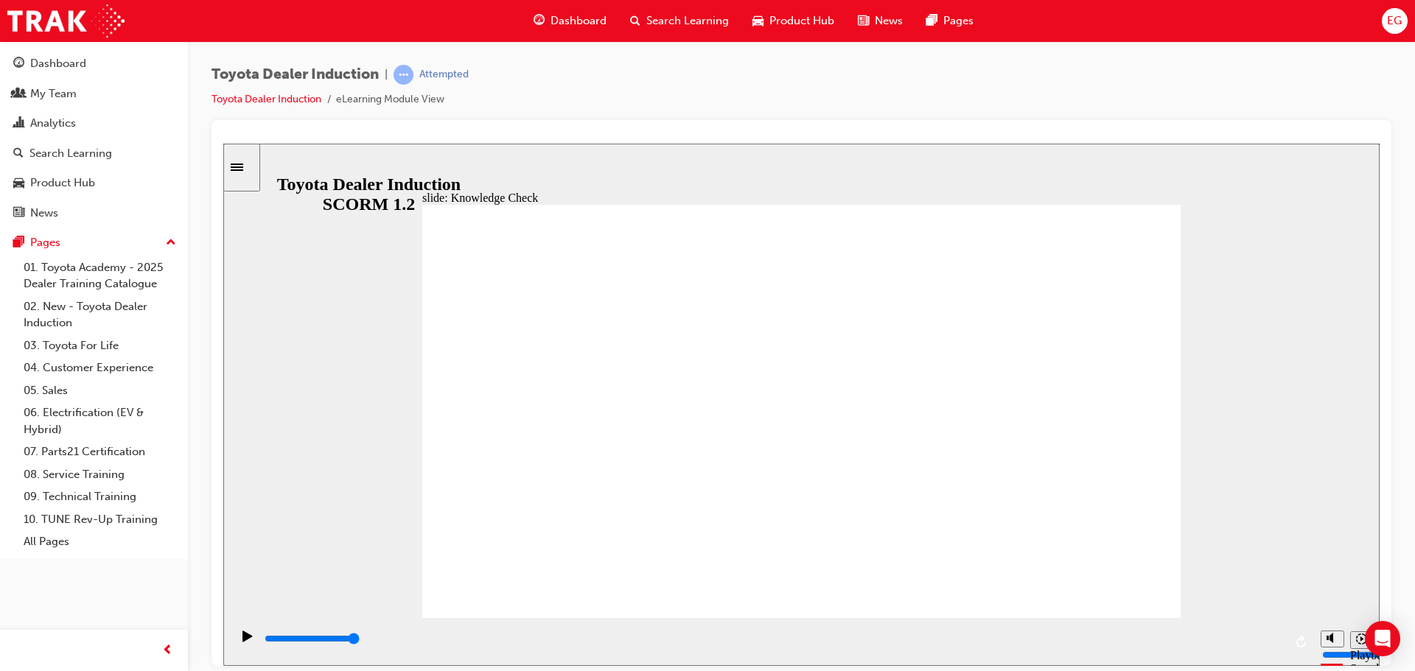
type input "p"
type input "po"
type input "por"
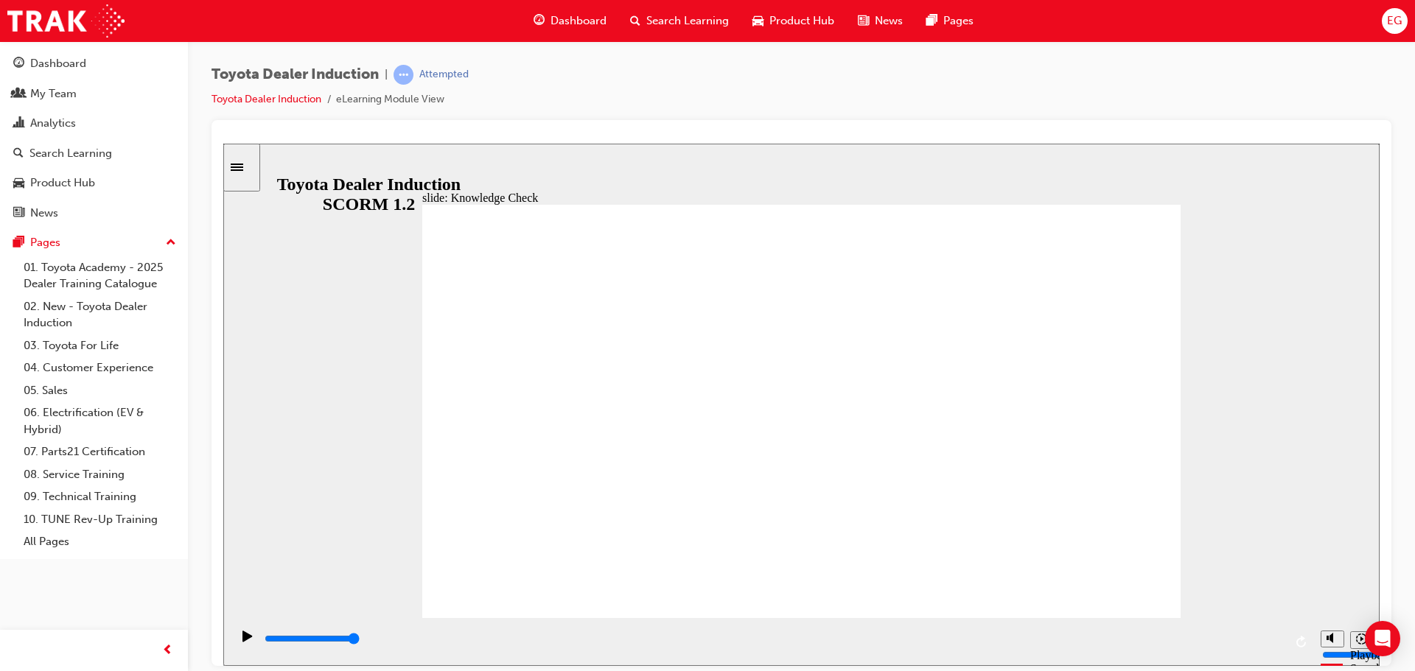
type input "port"
type input "porta"
type input "portal"
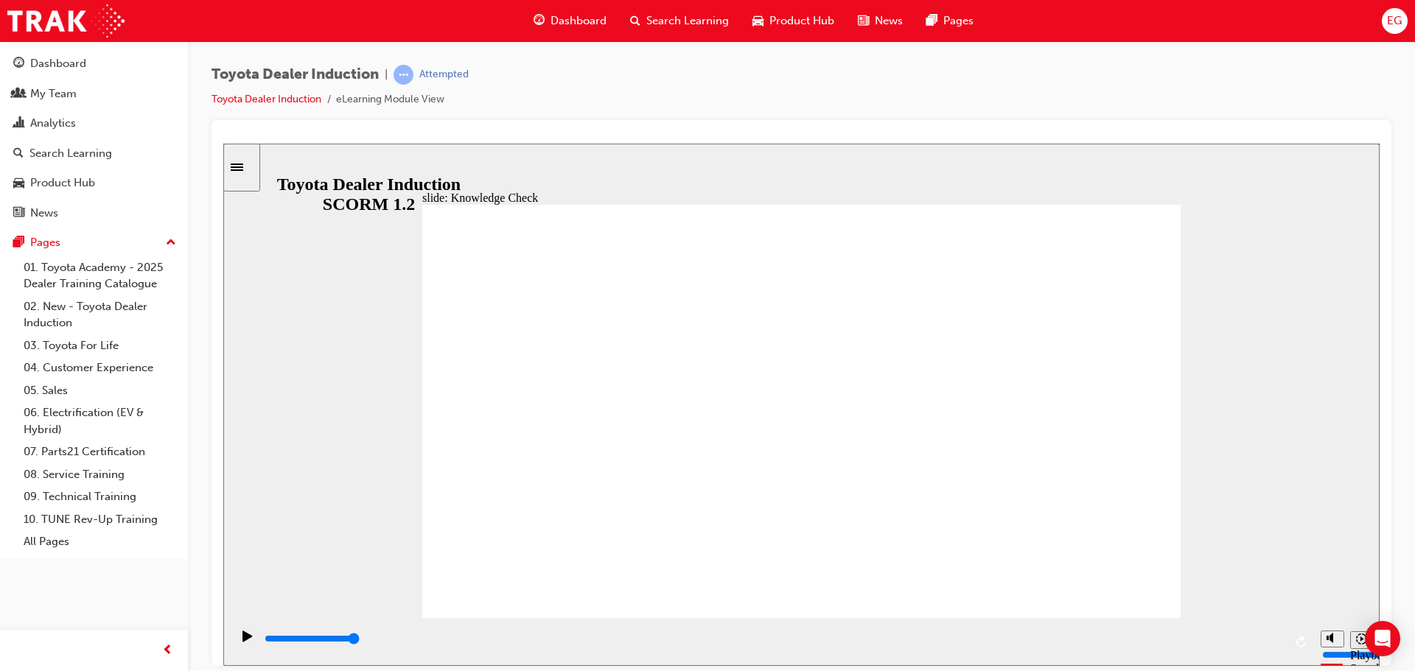
type input "portal"
click at [1287, 637] on div "playback controls" at bounding box center [772, 641] width 1082 height 48
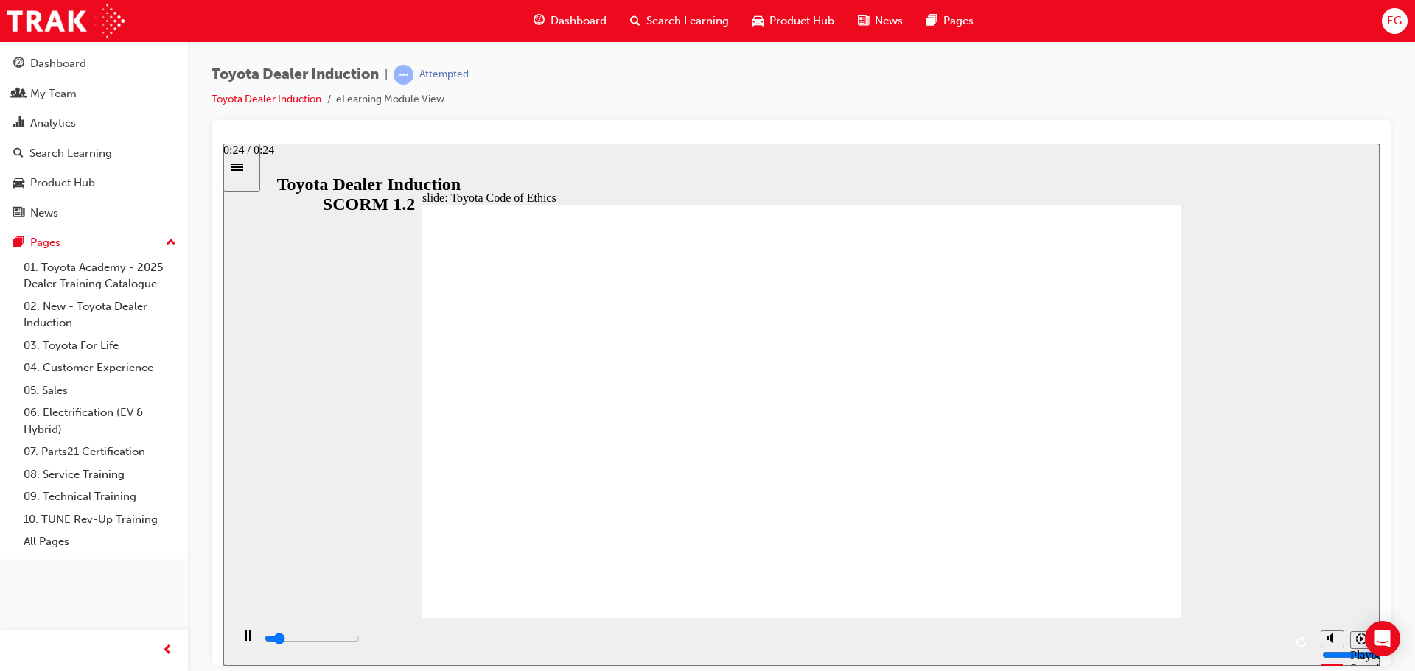
click at [360, 640] on input "slide progress" at bounding box center [312, 638] width 95 height 12
click at [1276, 644] on div "playback controls" at bounding box center [773, 639] width 1021 height 16
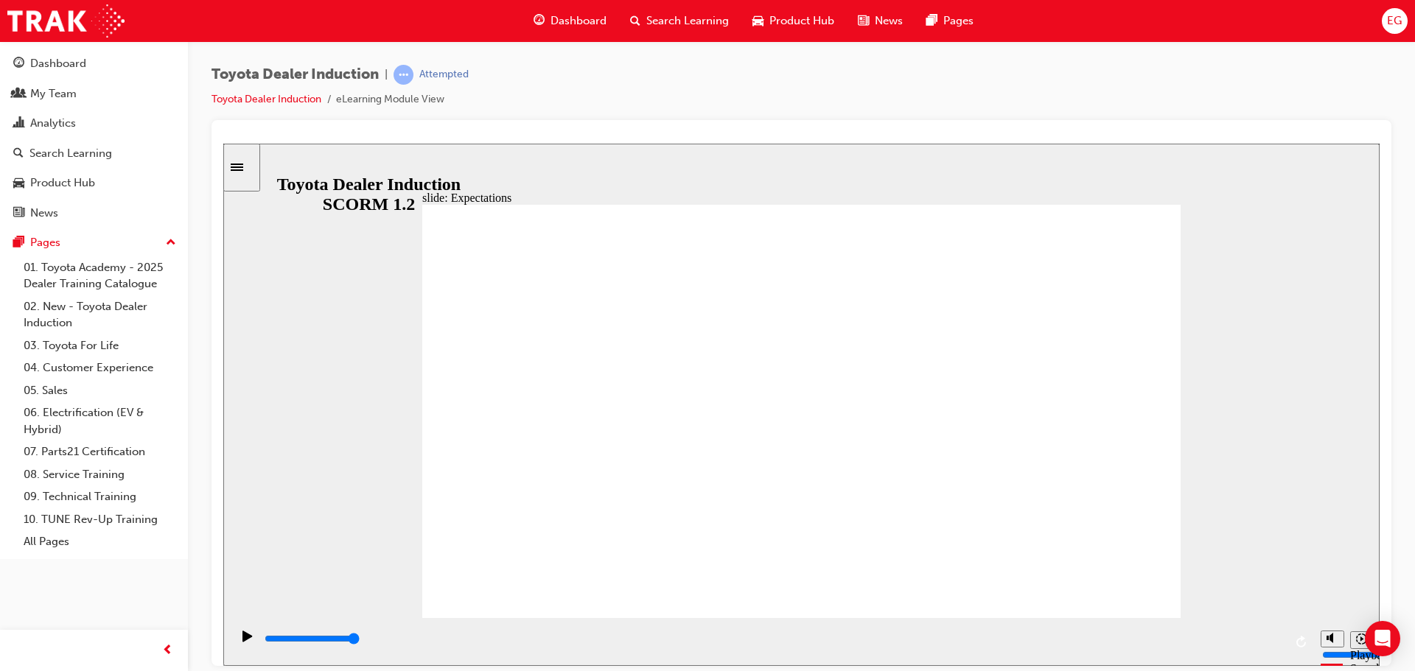
click at [1247, 645] on div "playback controls" at bounding box center [773, 639] width 1021 height 16
click at [235, 641] on div "Play (Ctrl+Alt+P)" at bounding box center [247, 642] width 25 height 25
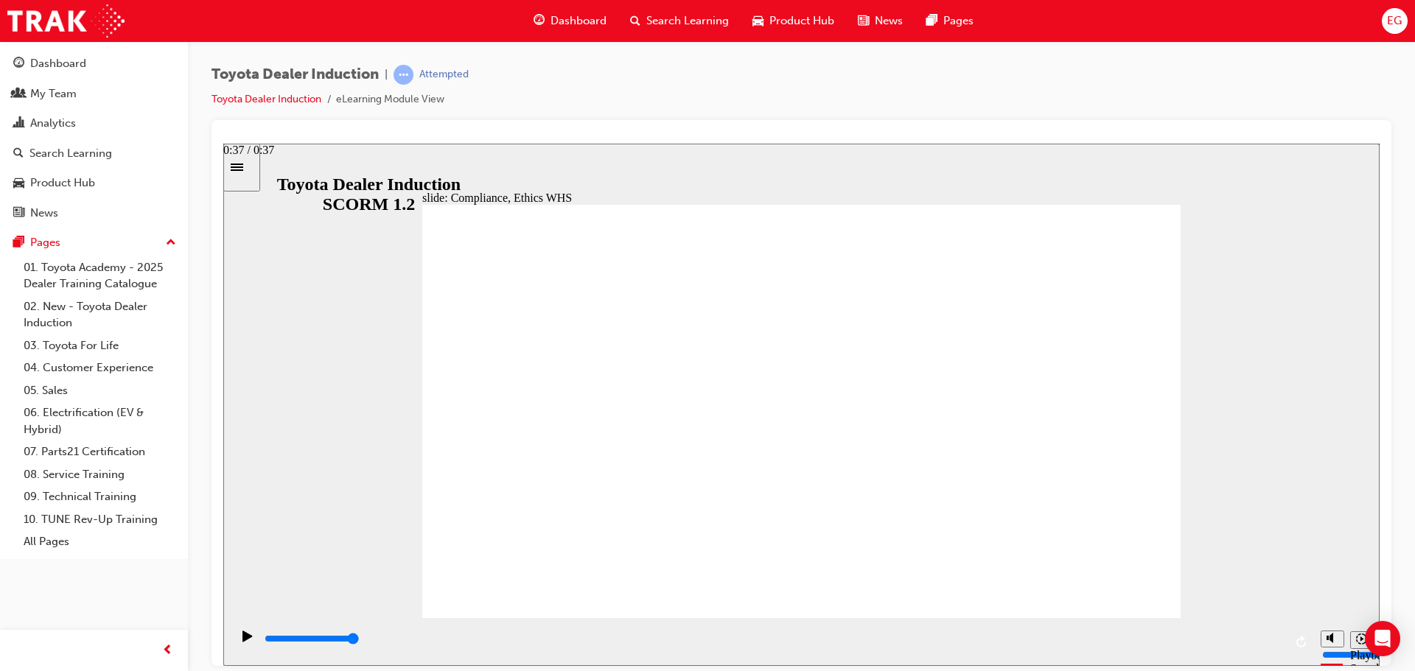
click at [360, 640] on input "slide progress" at bounding box center [312, 638] width 95 height 12
type input "8400"
checkbox input "true"
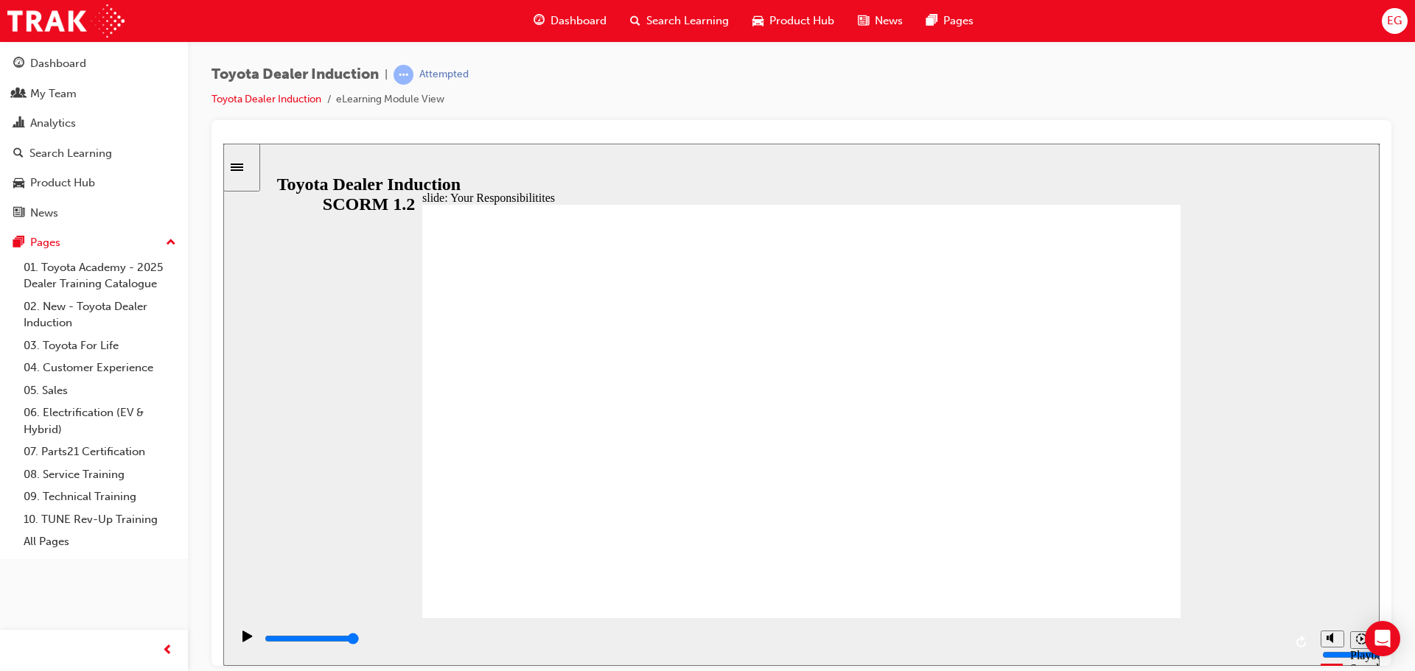
checkbox input "true"
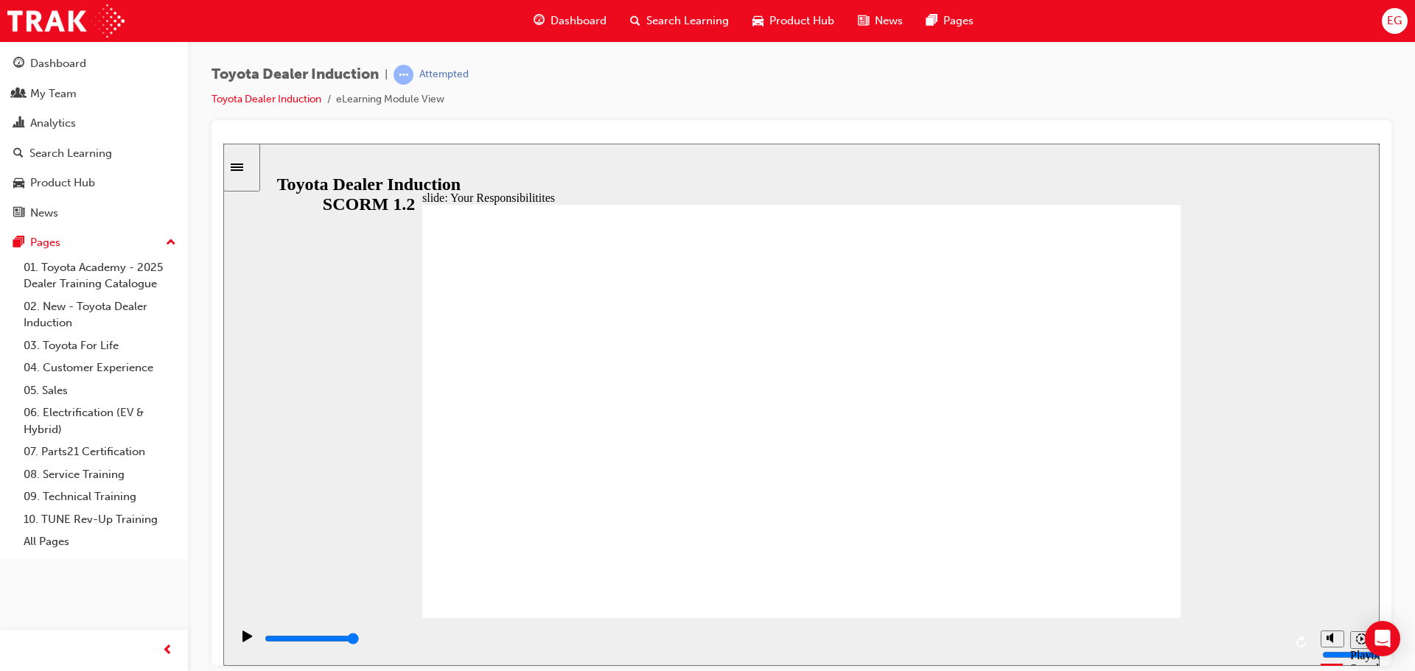
drag, startPoint x: 495, startPoint y: 427, endPoint x: 500, endPoint y: 479, distance: 52.5
checkbox input "true"
click at [360, 640] on input "slide progress" at bounding box center [312, 638] width 95 height 12
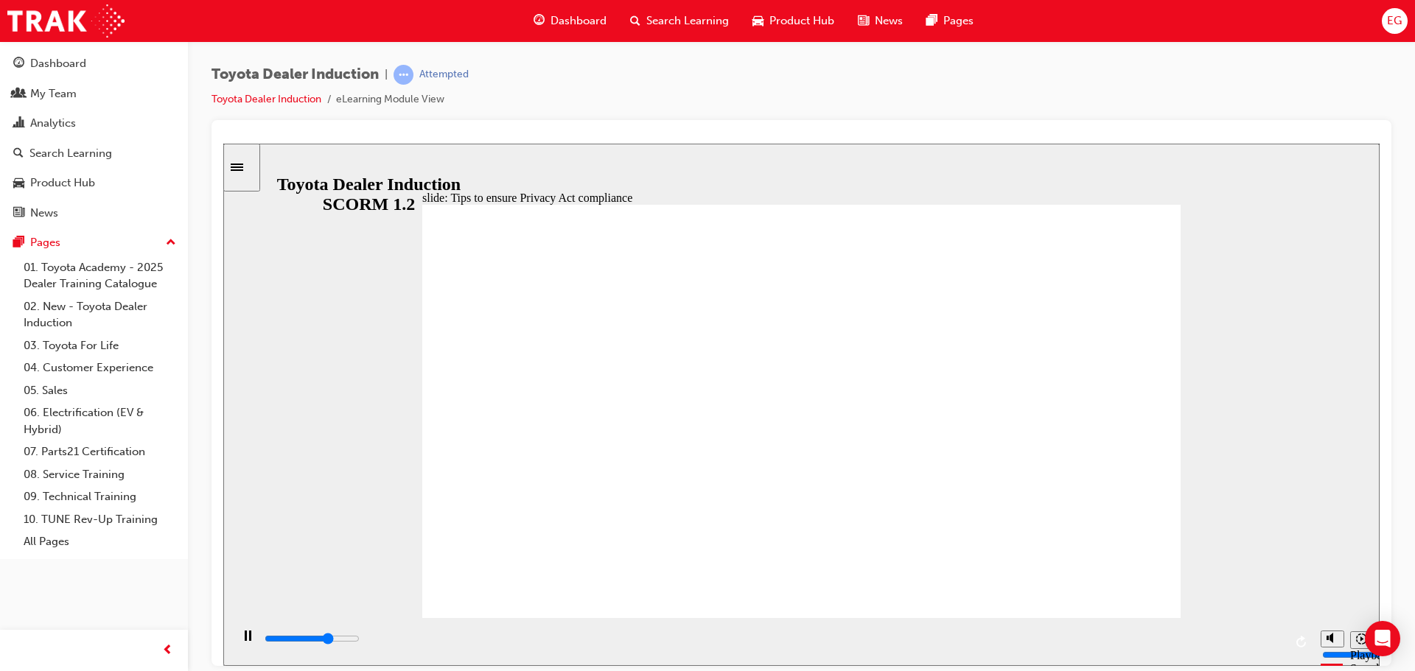
drag, startPoint x: 767, startPoint y: 525, endPoint x: 797, endPoint y: 575, distance: 58.1
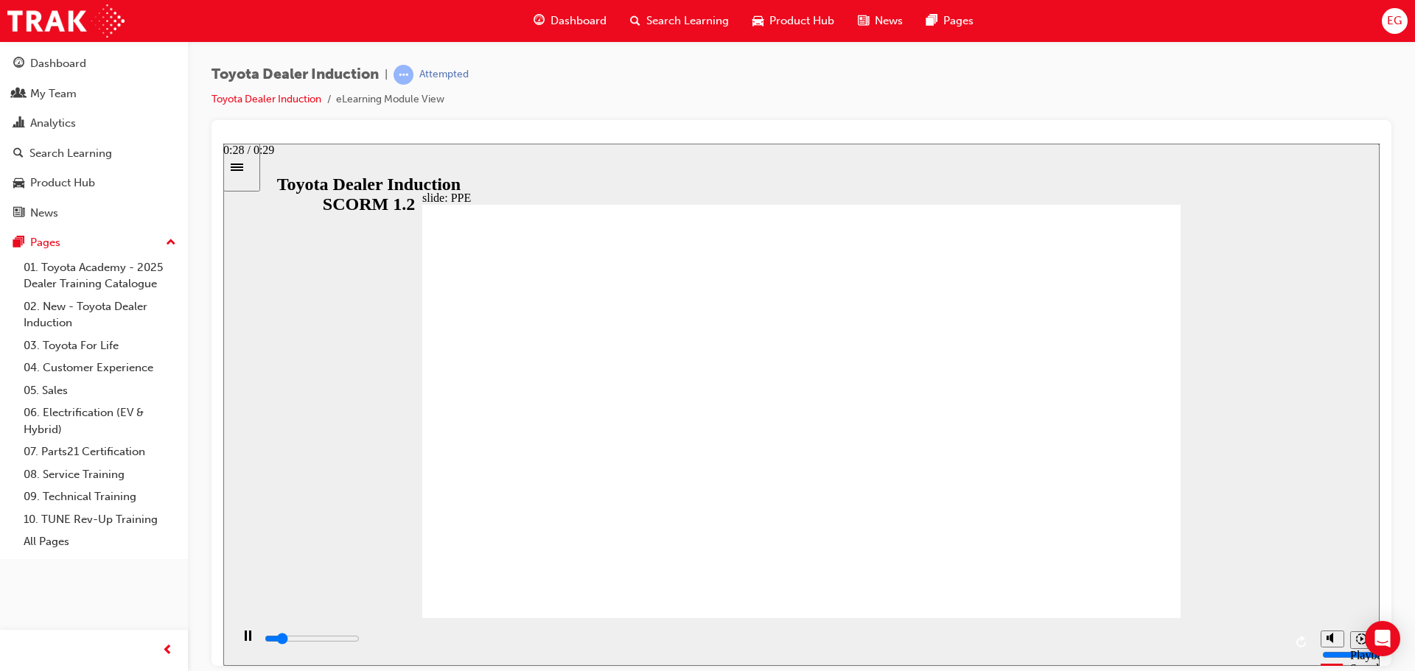
click at [360, 641] on input "slide progress" at bounding box center [312, 638] width 95 height 12
click at [1275, 643] on div "playback controls" at bounding box center [773, 639] width 1021 height 16
click at [360, 641] on input "slide progress" at bounding box center [312, 638] width 95 height 12
click at [247, 642] on icon "Play (Ctrl+Alt+P)" at bounding box center [247, 636] width 10 height 12
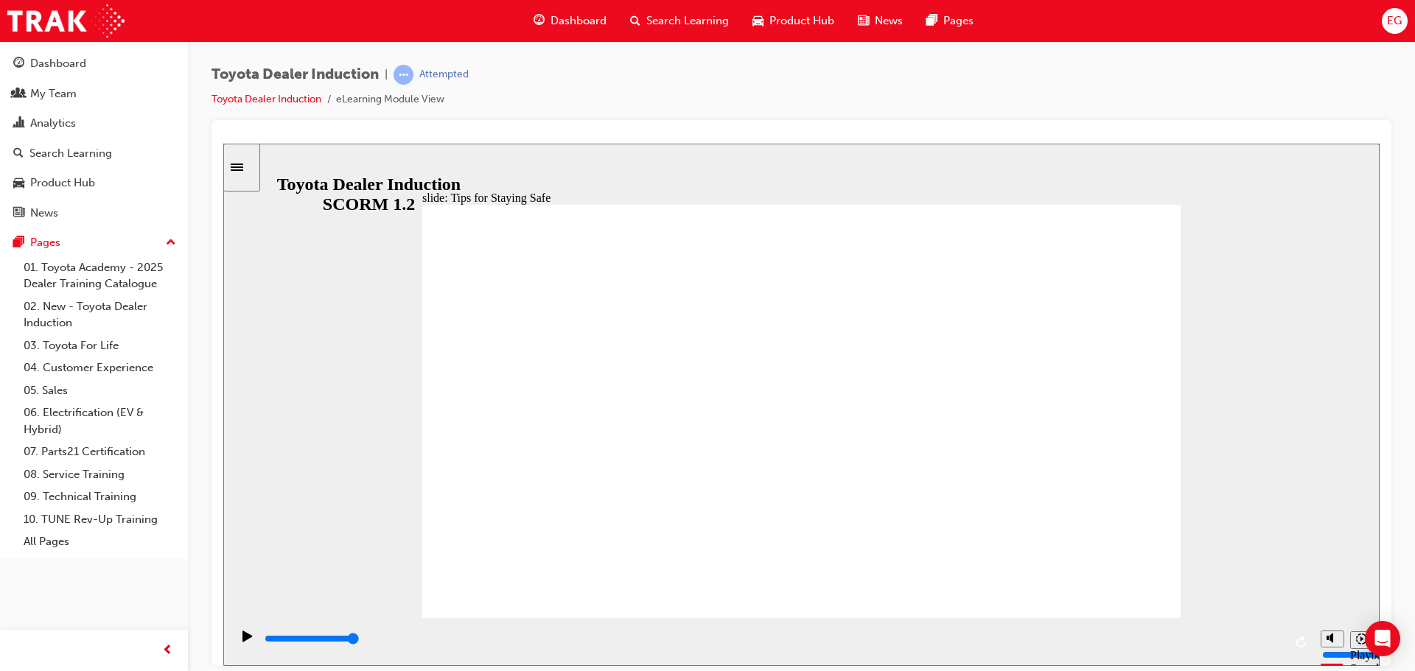
drag, startPoint x: 877, startPoint y: 521, endPoint x: 702, endPoint y: 513, distance: 174.8
drag, startPoint x: 676, startPoint y: 545, endPoint x: 907, endPoint y: 516, distance: 233.2
type input "5000"
checkbox input "true"
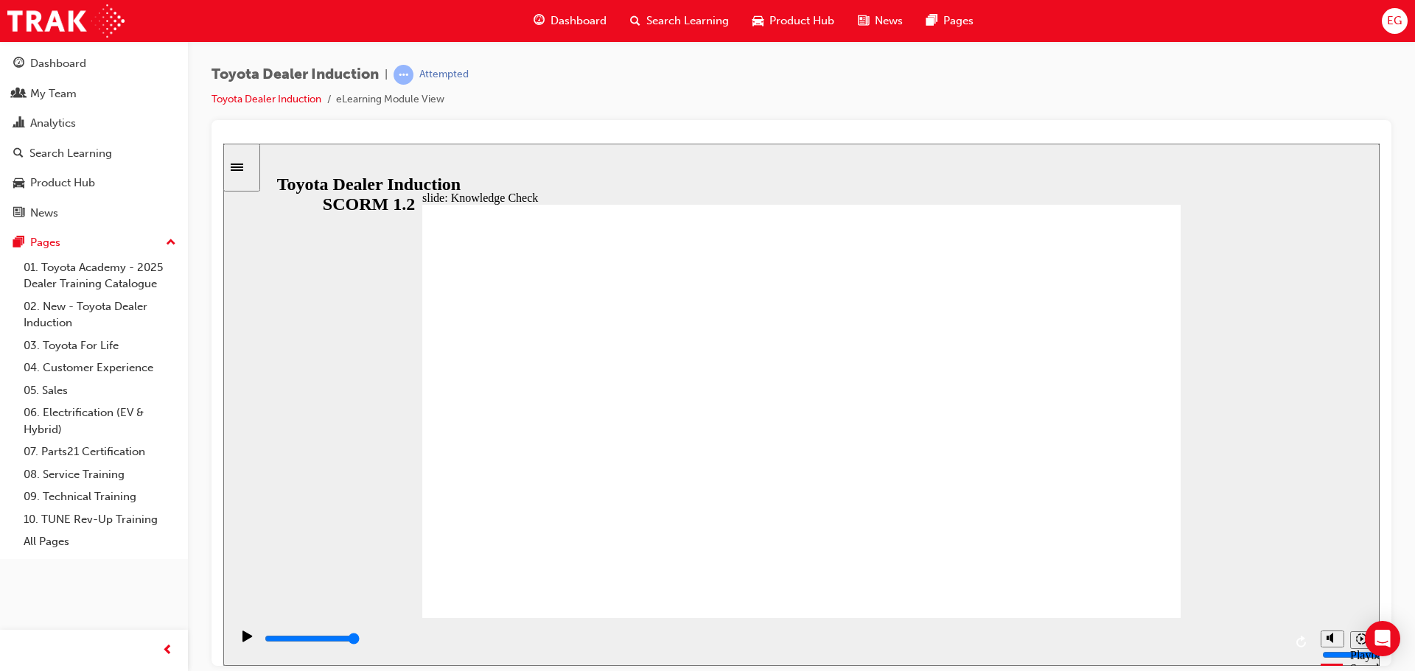
checkbox input "true"
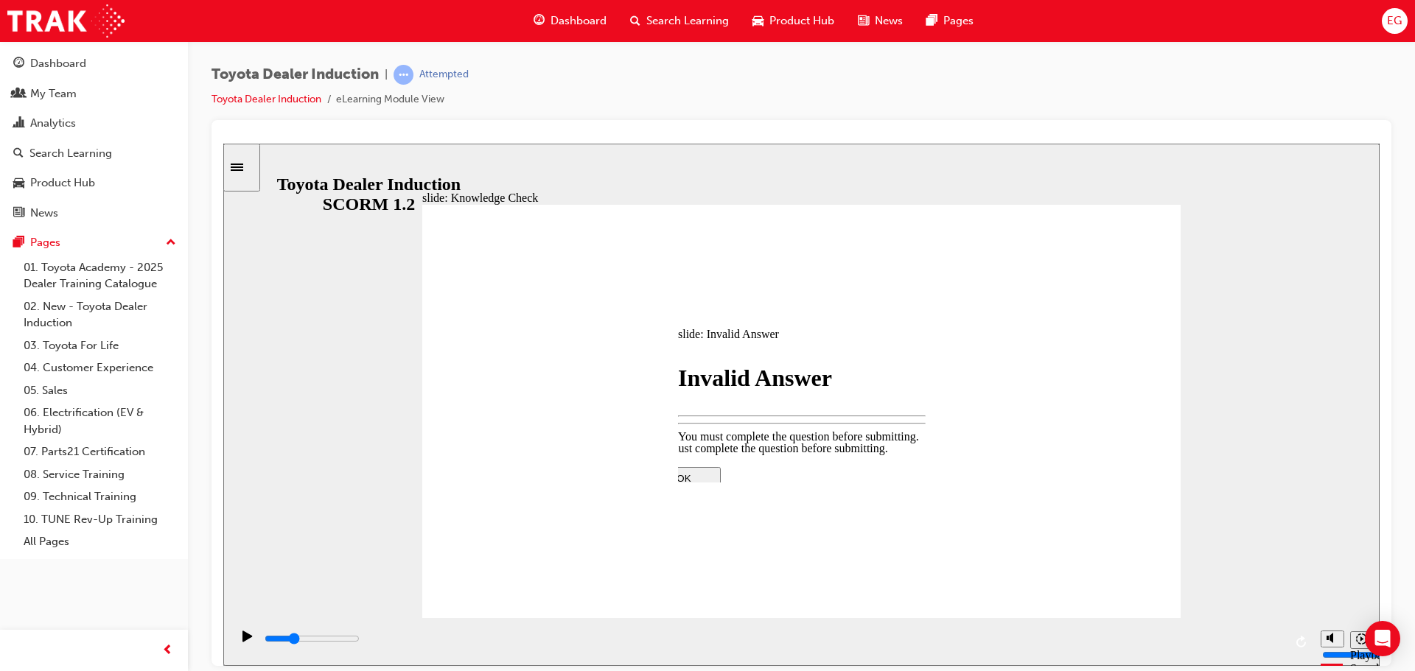
click at [774, 596] on div at bounding box center [801, 596] width 309 height 0
type input "1500"
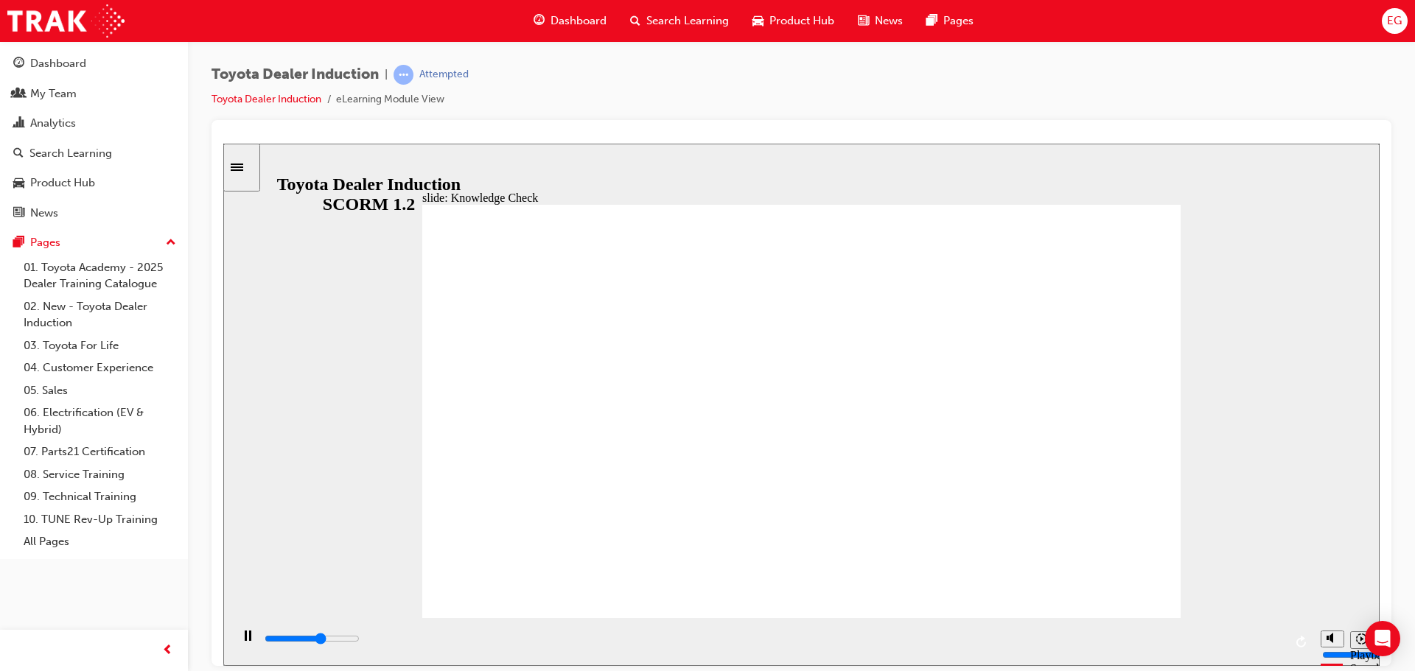
type input "3000"
radio input "true"
type input "5000"
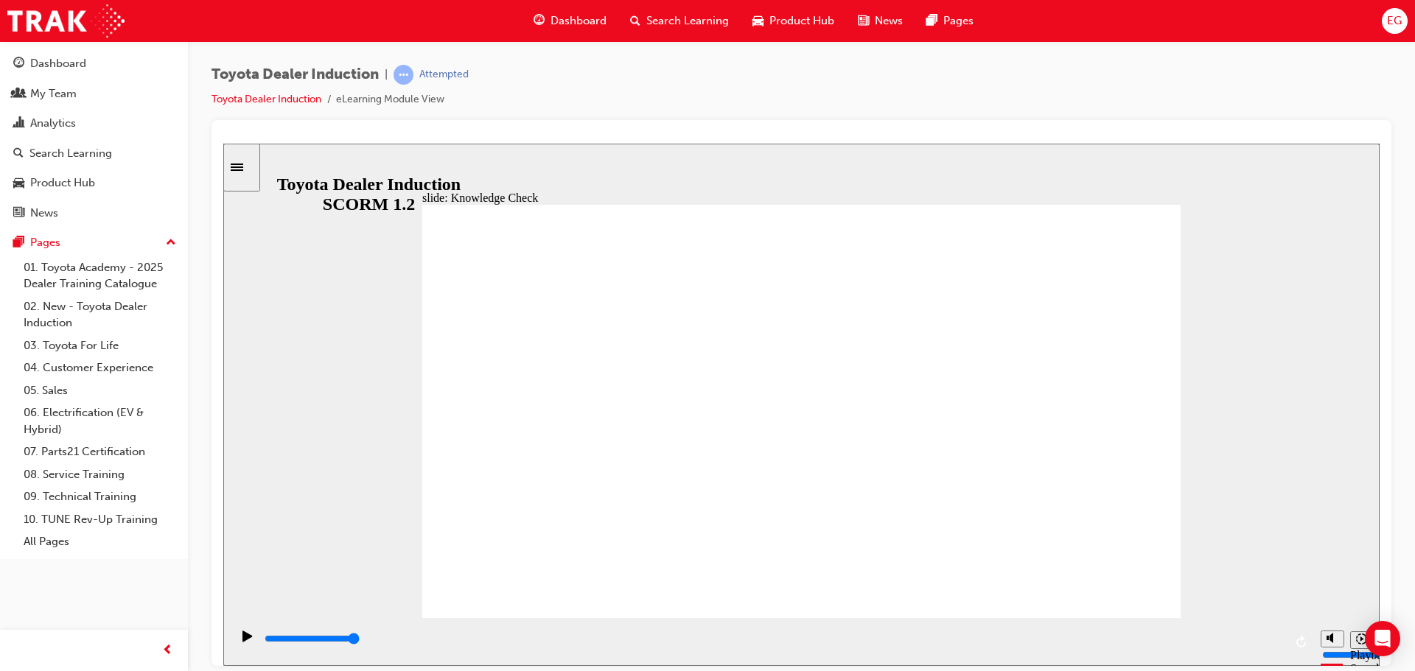
checkbox input "true"
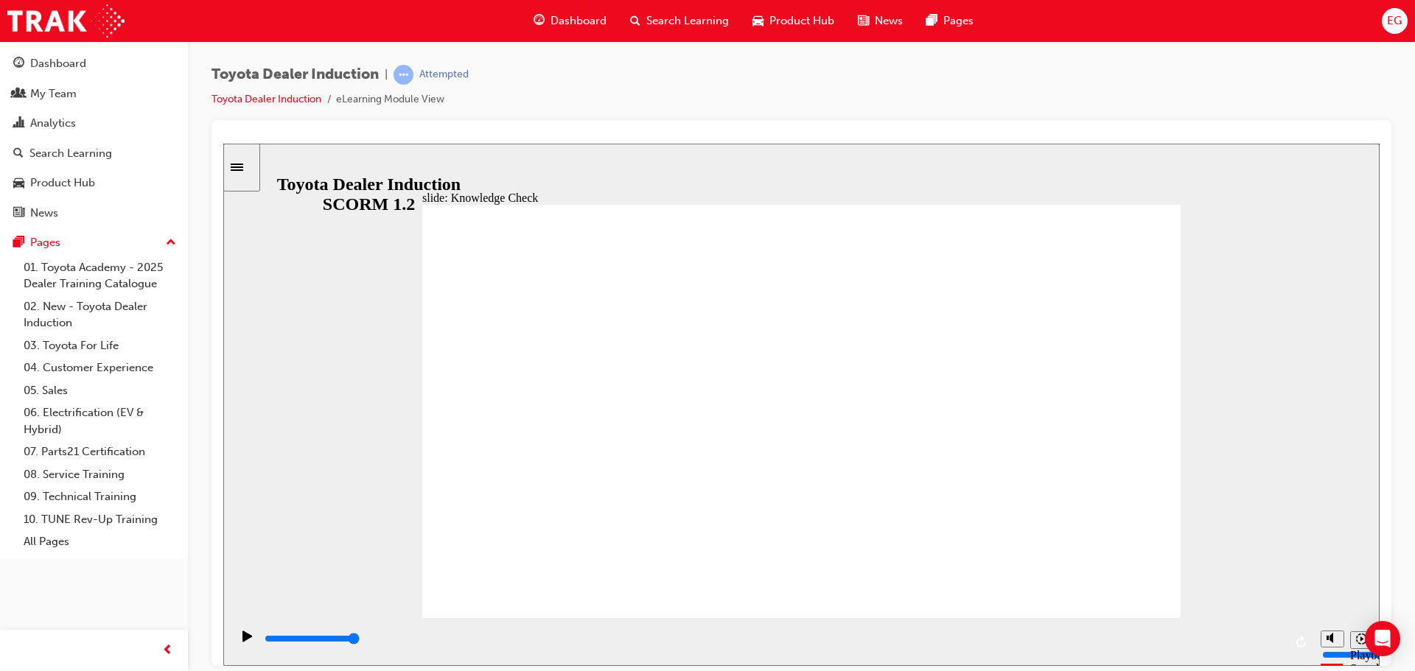
type input "5000"
checkbox input "true"
drag, startPoint x: 668, startPoint y: 475, endPoint x: 660, endPoint y: 500, distance: 26.3
checkbox input "true"
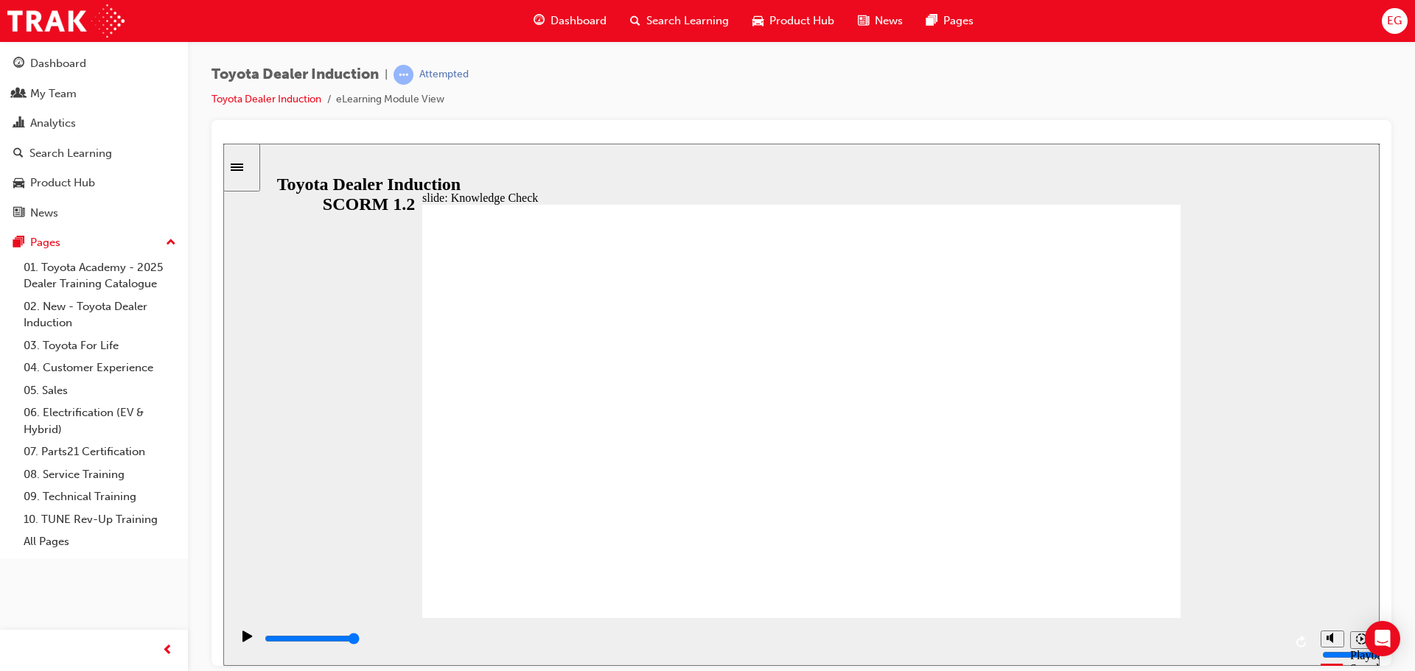
checkbox input "true"
drag, startPoint x: 660, startPoint y: 405, endPoint x: 1114, endPoint y: 226, distance: 487.7
click at [1271, 643] on div "playback controls" at bounding box center [773, 639] width 1021 height 16
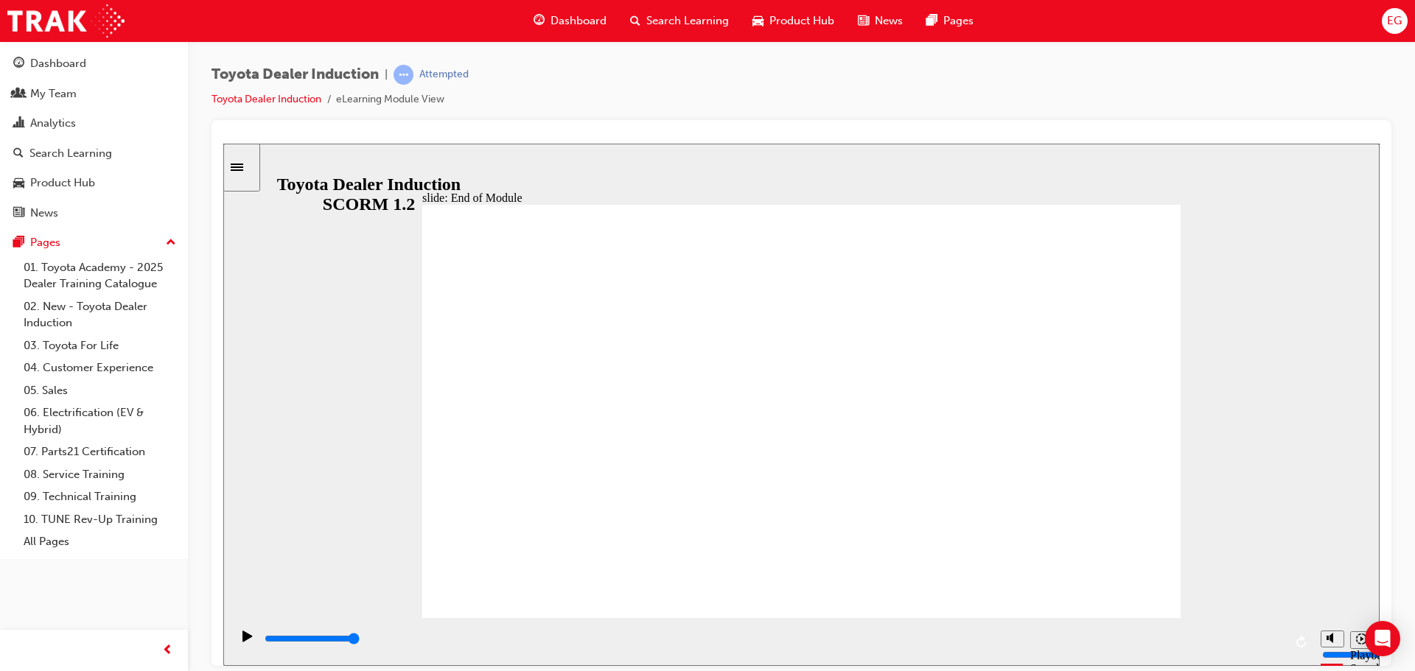
type input "9900"
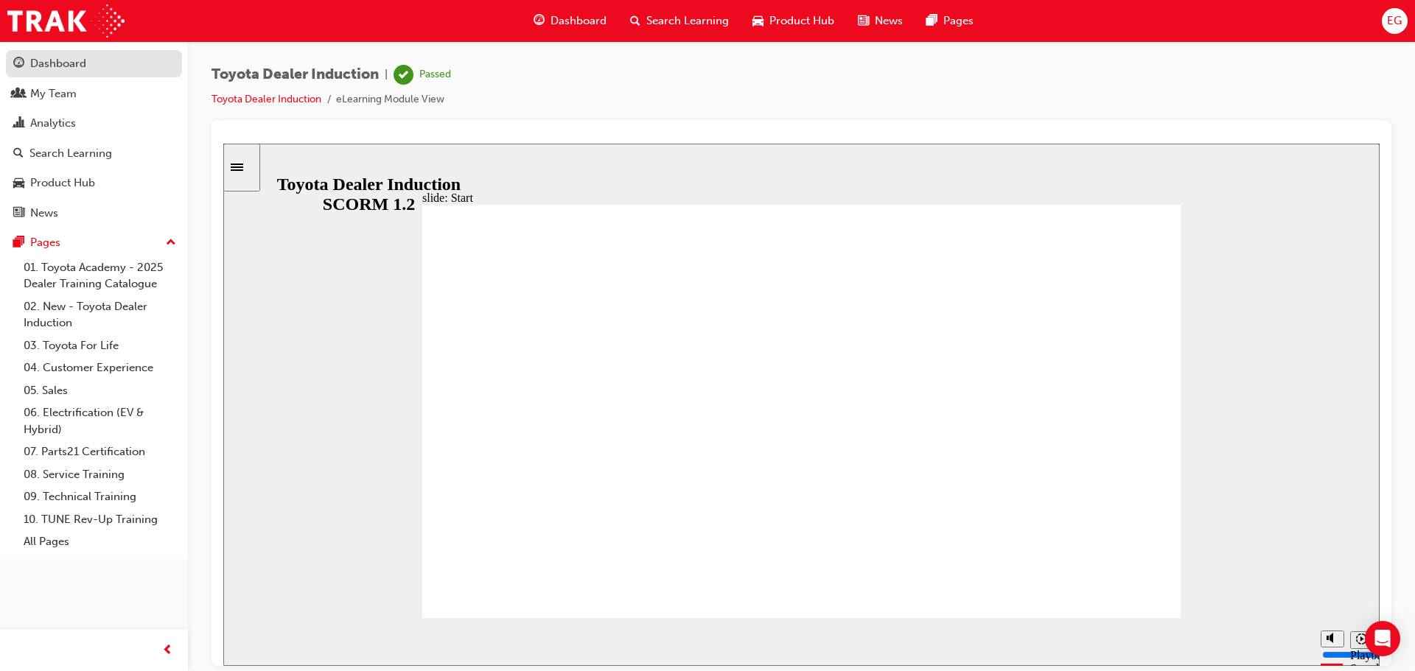
click at [80, 65] on div "Dashboard" at bounding box center [58, 63] width 56 height 17
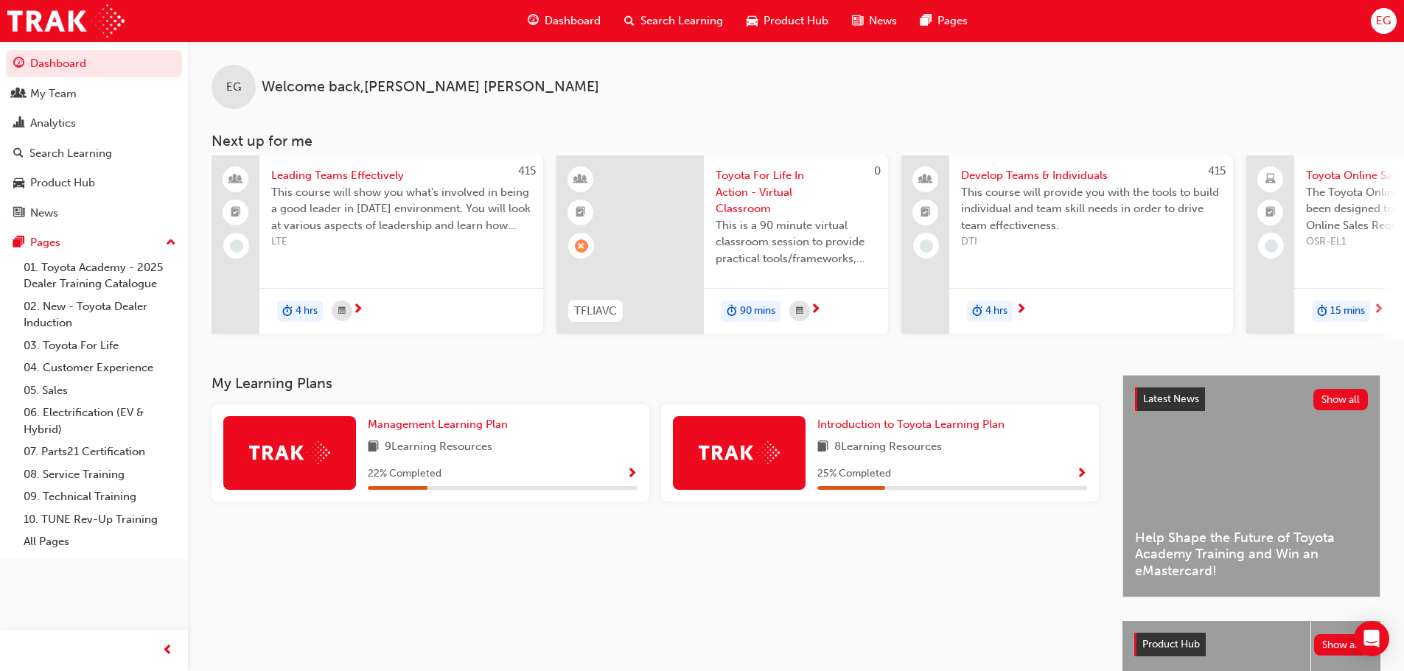
click at [1082, 475] on span "Show Progress" at bounding box center [1081, 474] width 11 height 13
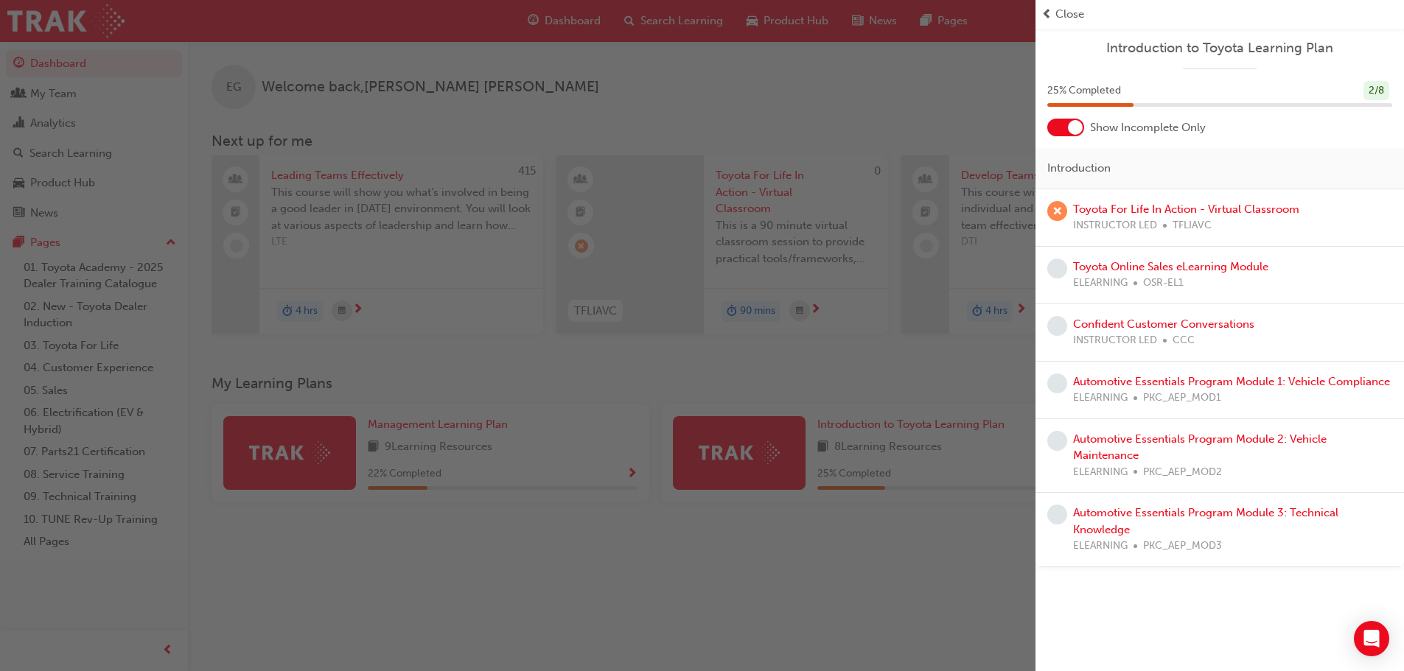
click at [833, 574] on div "button" at bounding box center [517, 335] width 1035 height 671
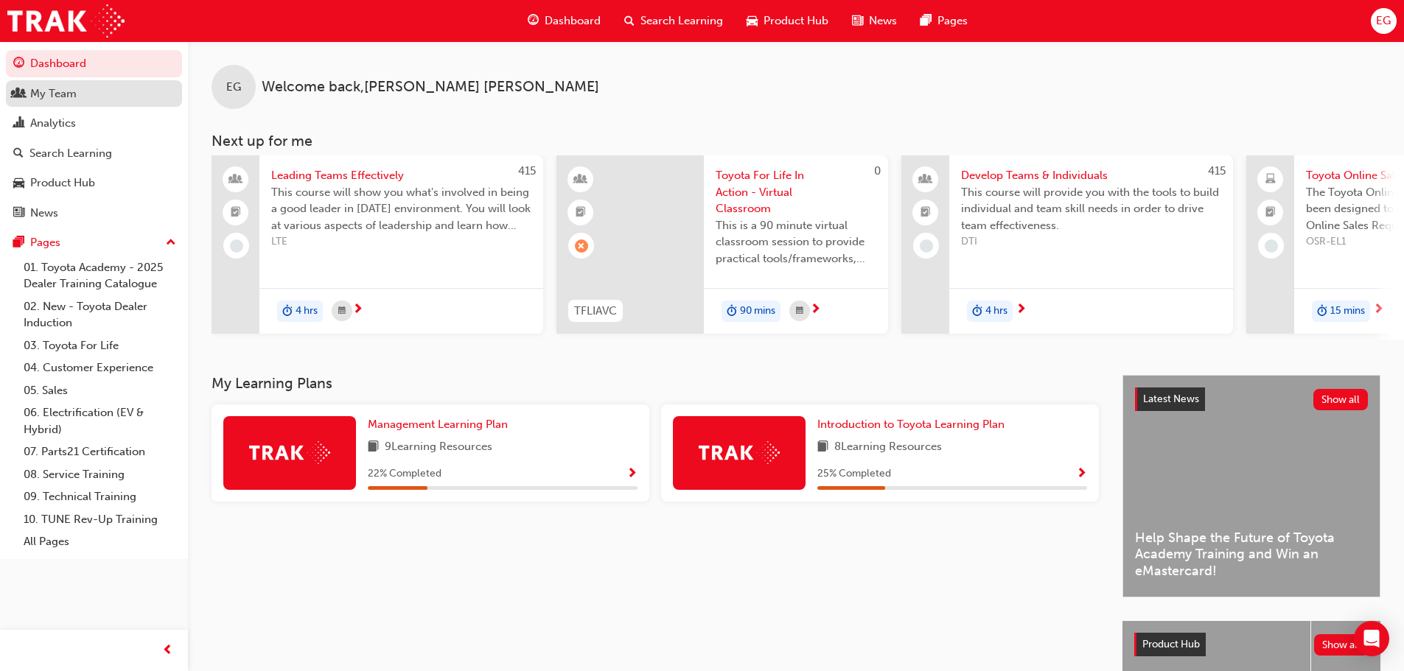
click at [68, 88] on div "My Team" at bounding box center [53, 93] width 46 height 17
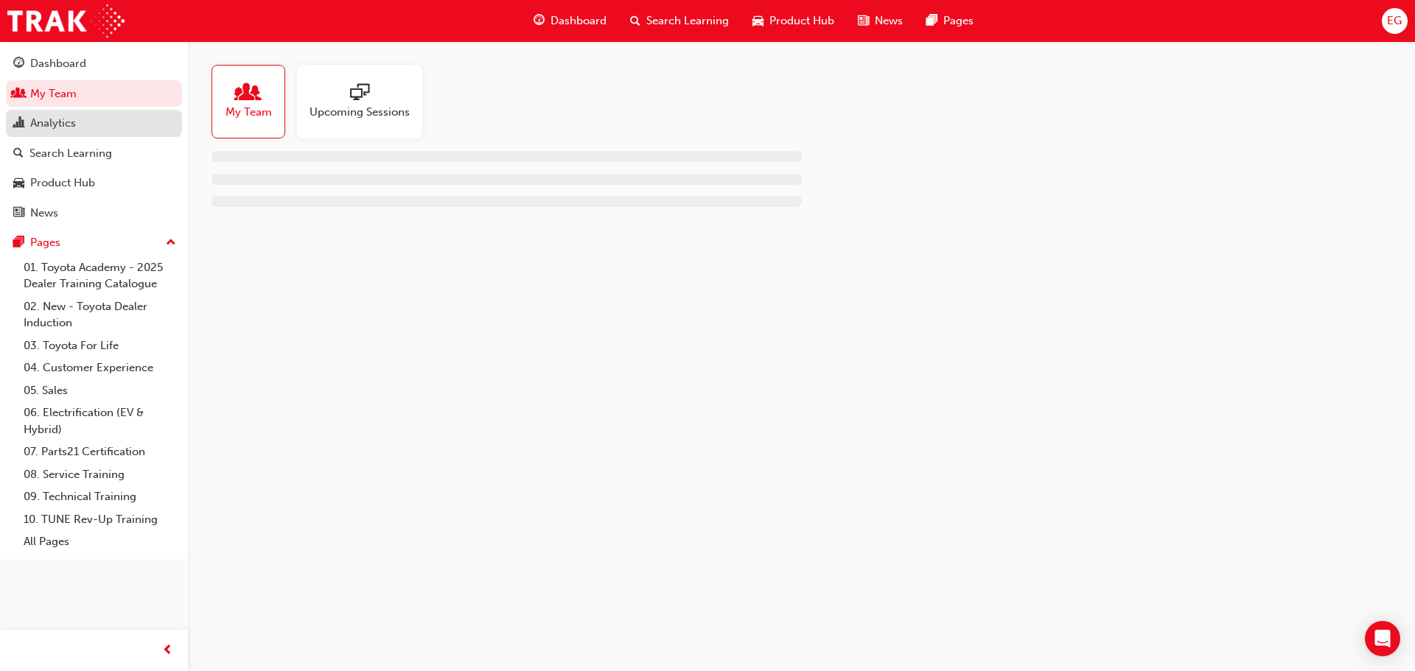
click at [60, 124] on div "Analytics" at bounding box center [53, 123] width 46 height 17
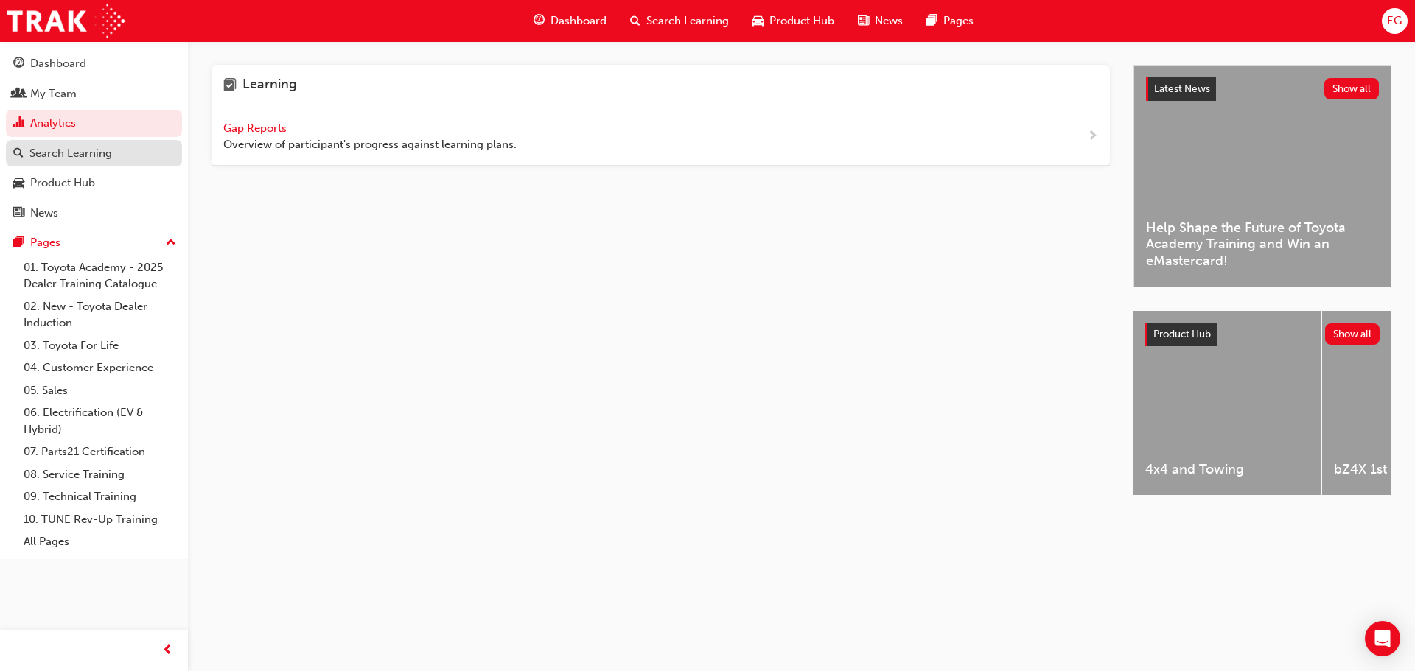
click at [46, 150] on div "Search Learning" at bounding box center [70, 153] width 83 height 17
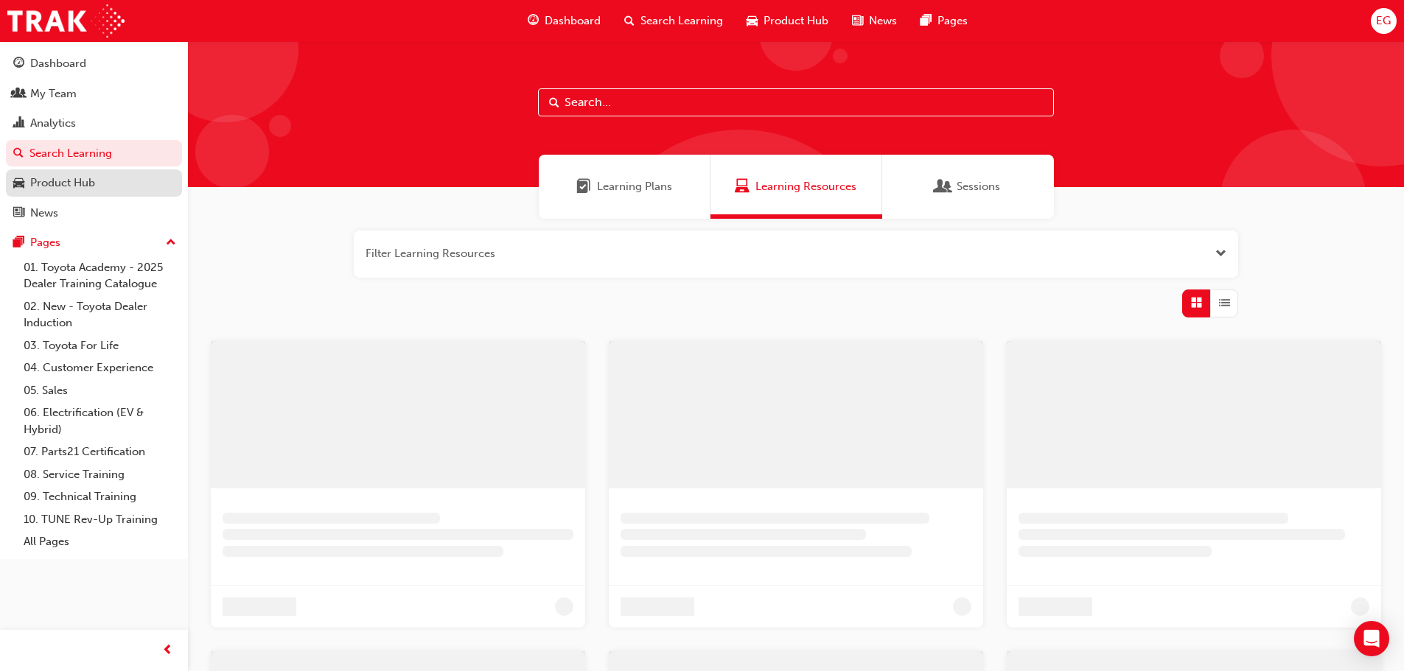
click at [61, 188] on div "Product Hub" at bounding box center [62, 183] width 65 height 17
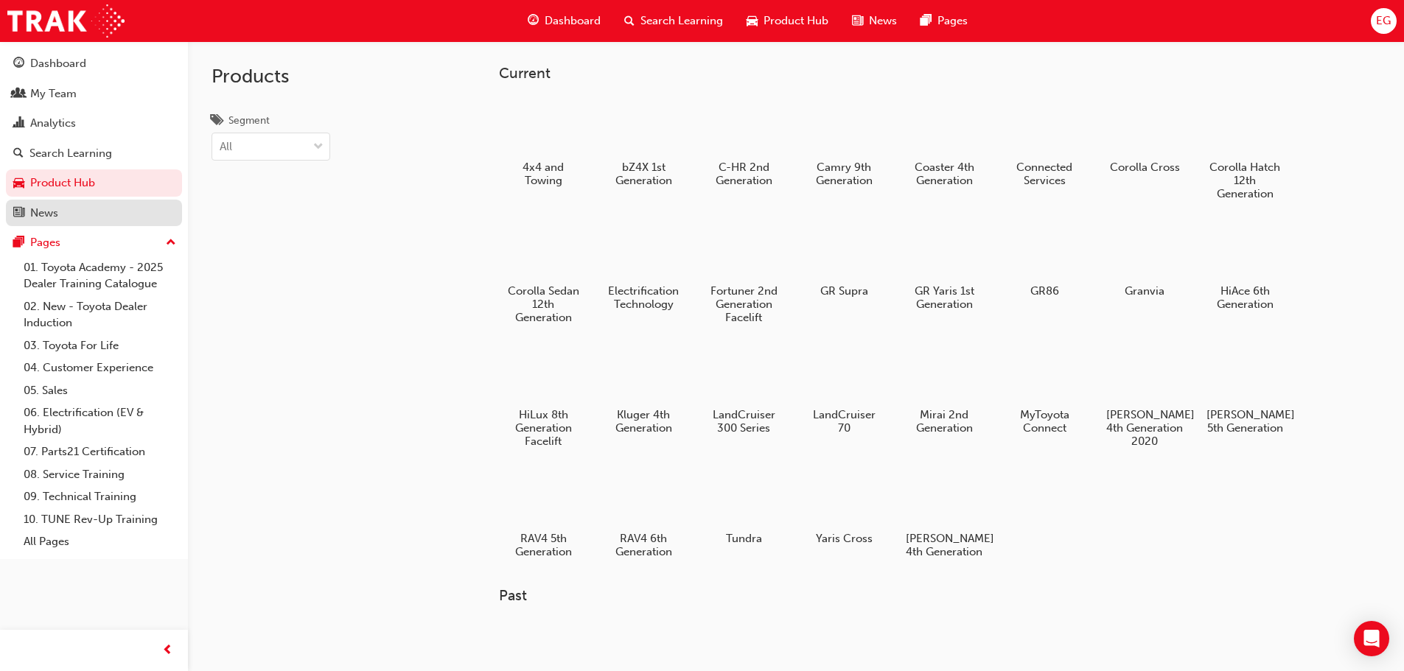
click at [49, 213] on div "News" at bounding box center [44, 213] width 28 height 17
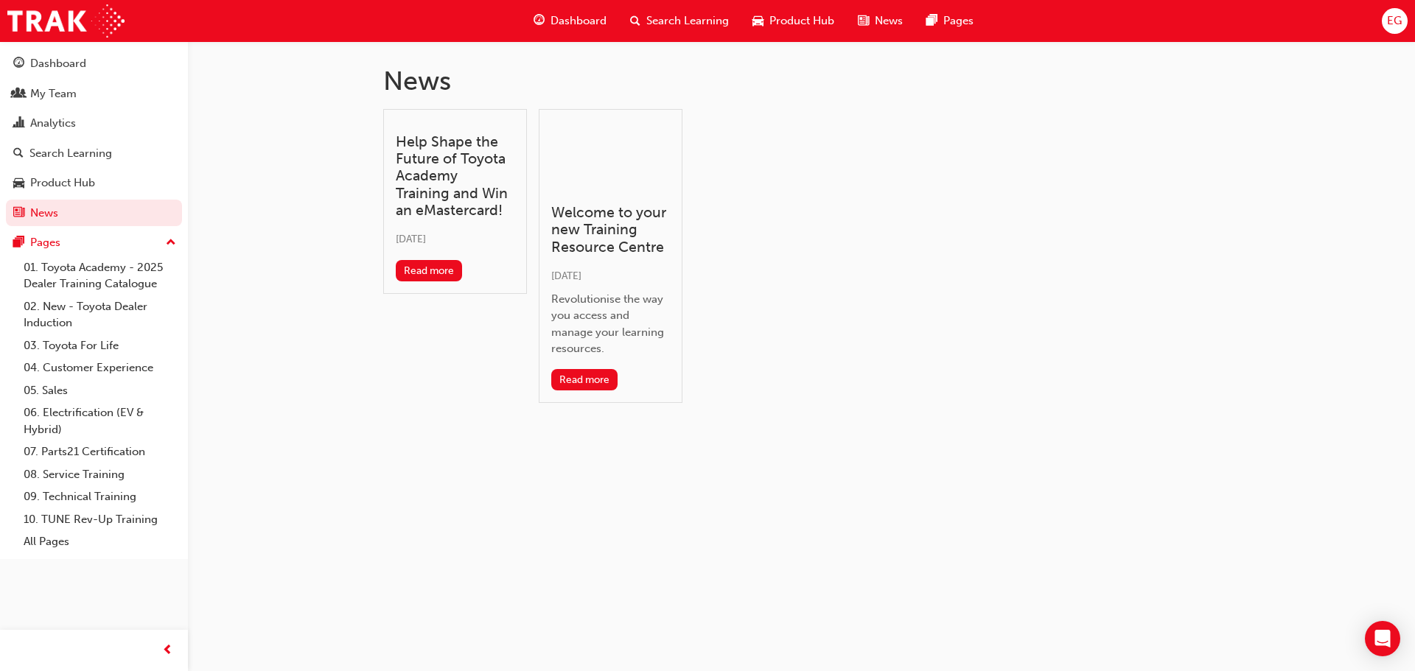
click at [581, 22] on span "Dashboard" at bounding box center [578, 21] width 56 height 17
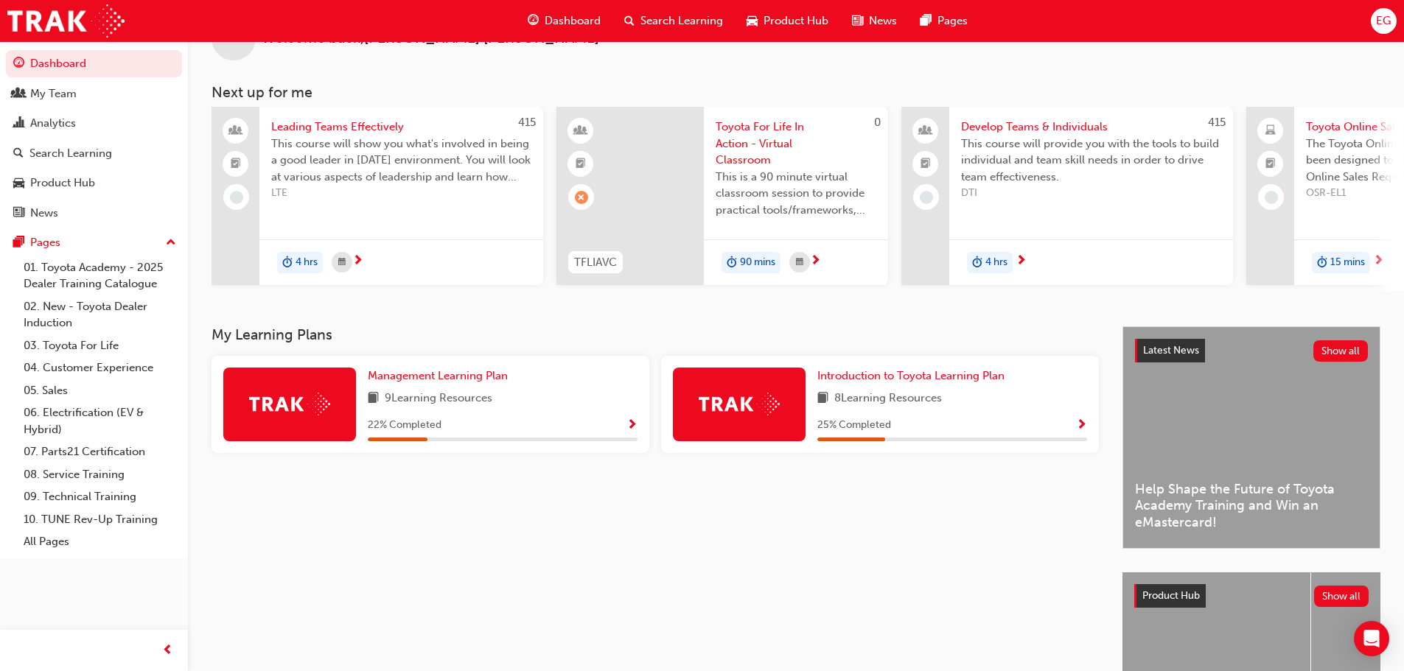
scroll to position [209, 0]
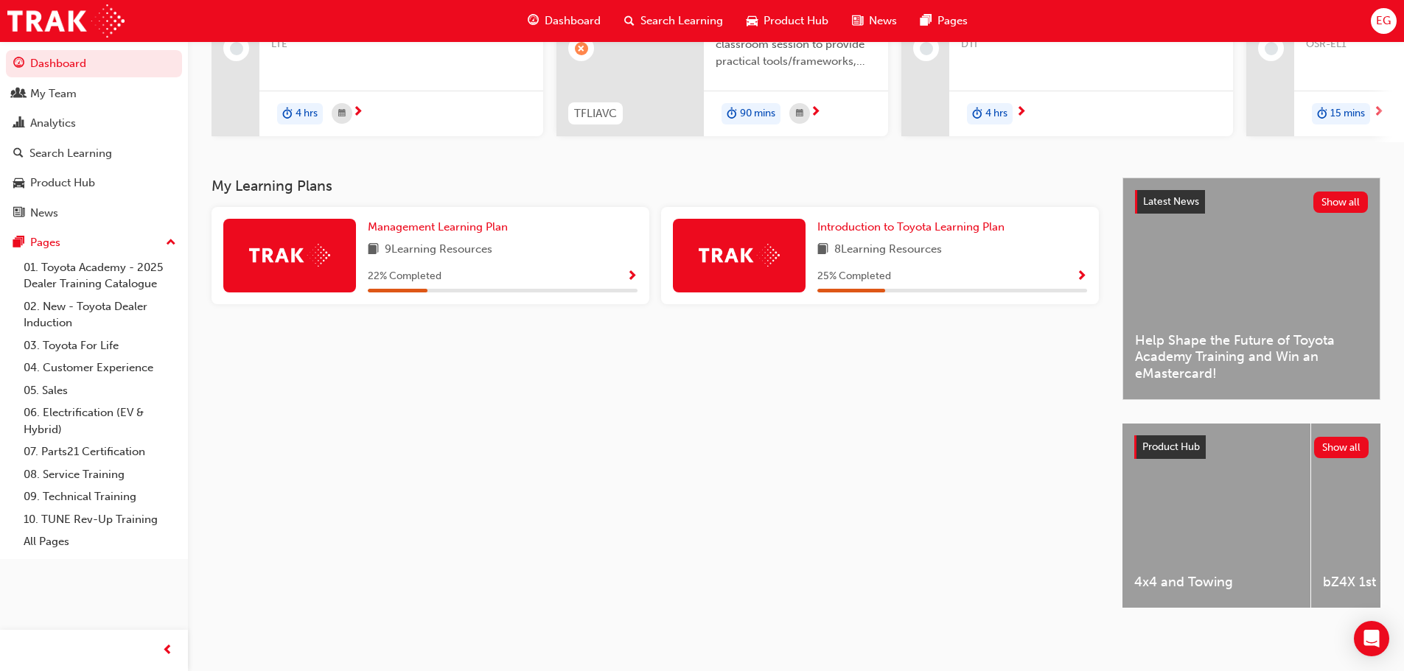
drag, startPoint x: 950, startPoint y: 477, endPoint x: 934, endPoint y: 607, distance: 130.7
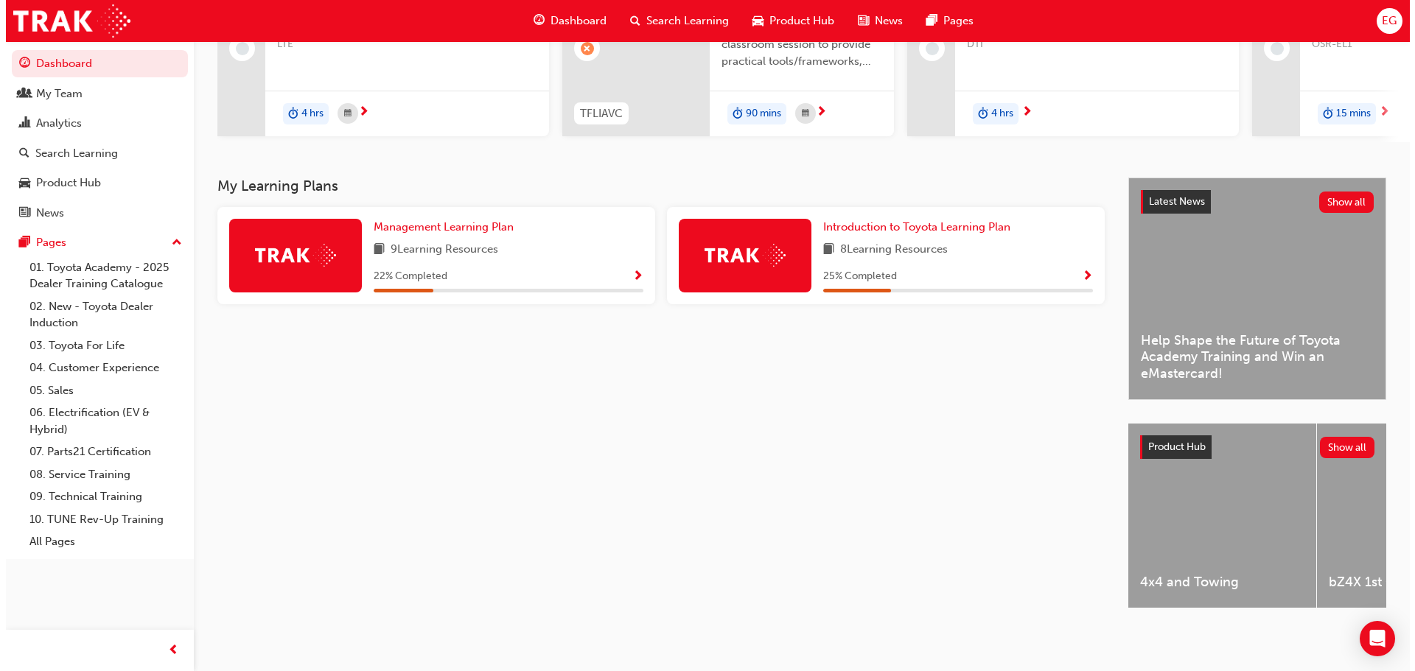
scroll to position [0, 0]
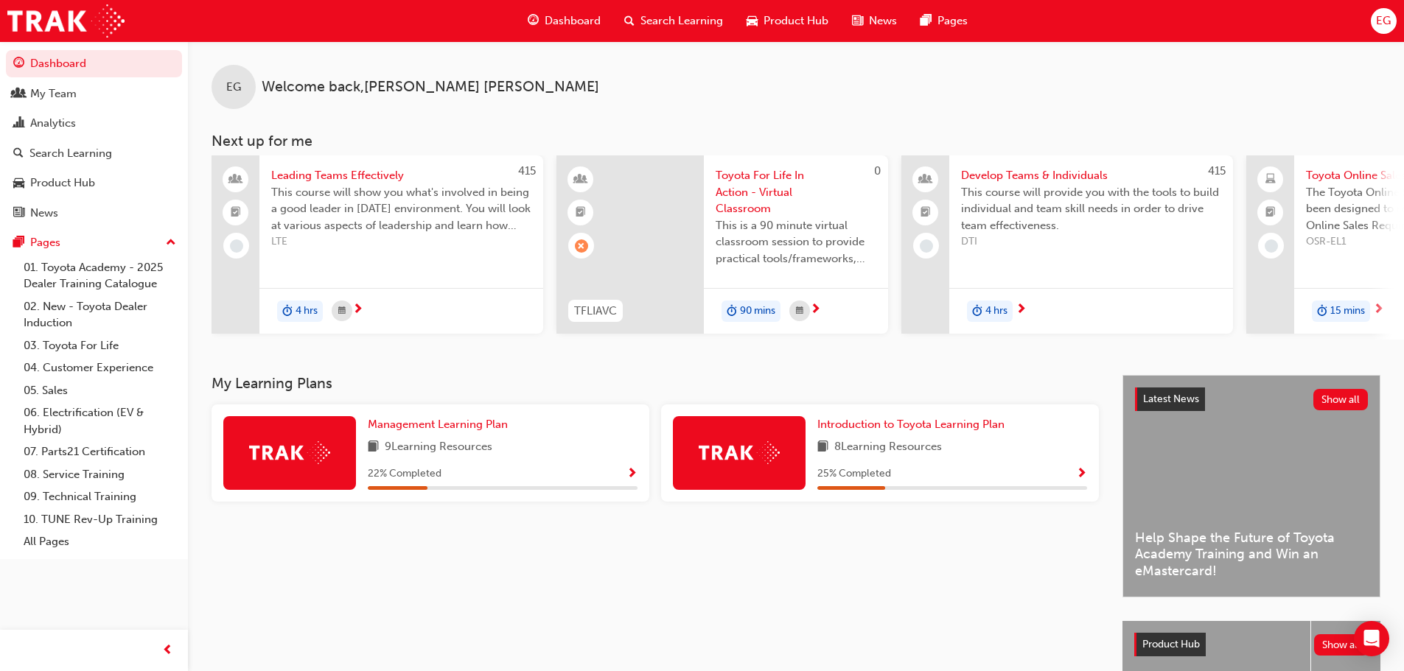
drag, startPoint x: 928, startPoint y: 559, endPoint x: 1628, endPoint y: 293, distance: 748.8
click at [49, 117] on div "Analytics" at bounding box center [53, 123] width 46 height 17
